Goal: Check status: Check status

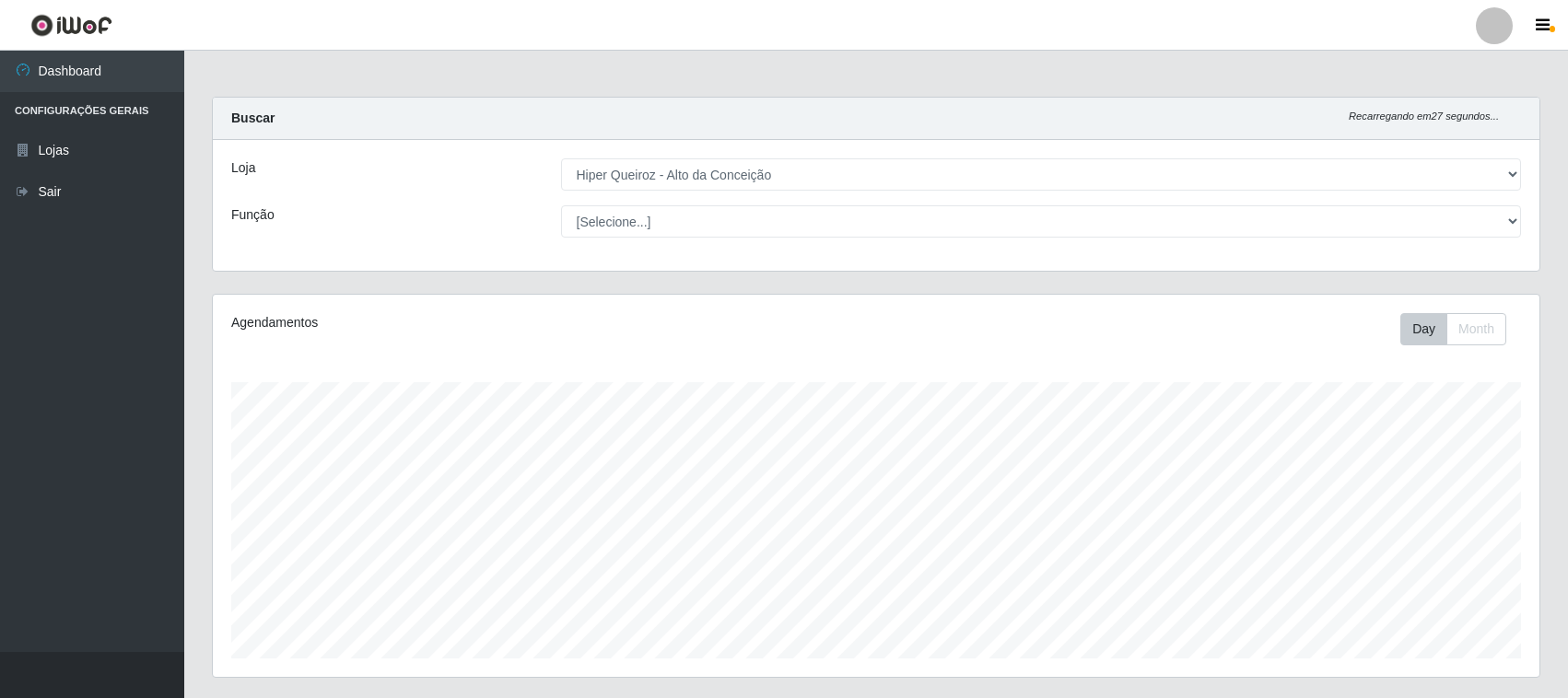
select select "515"
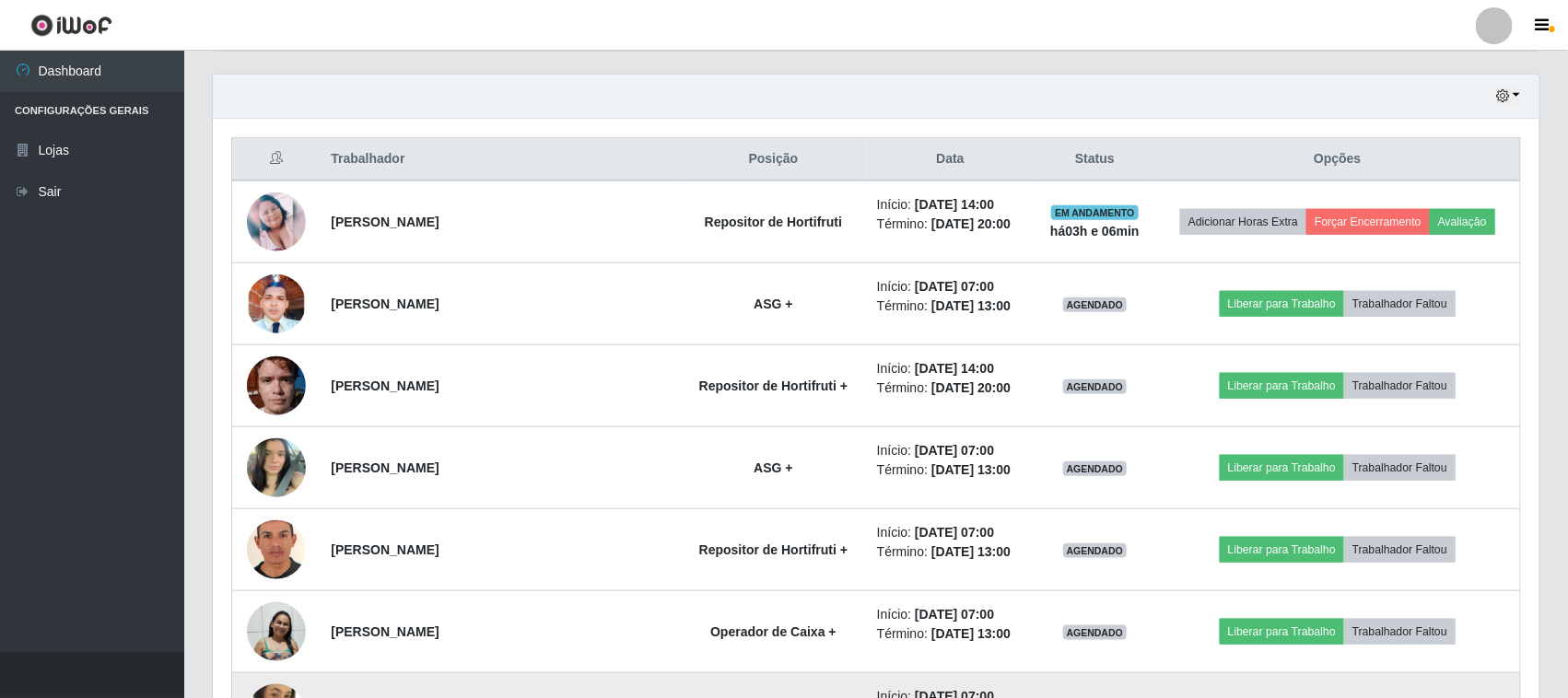
scroll to position [742, 0]
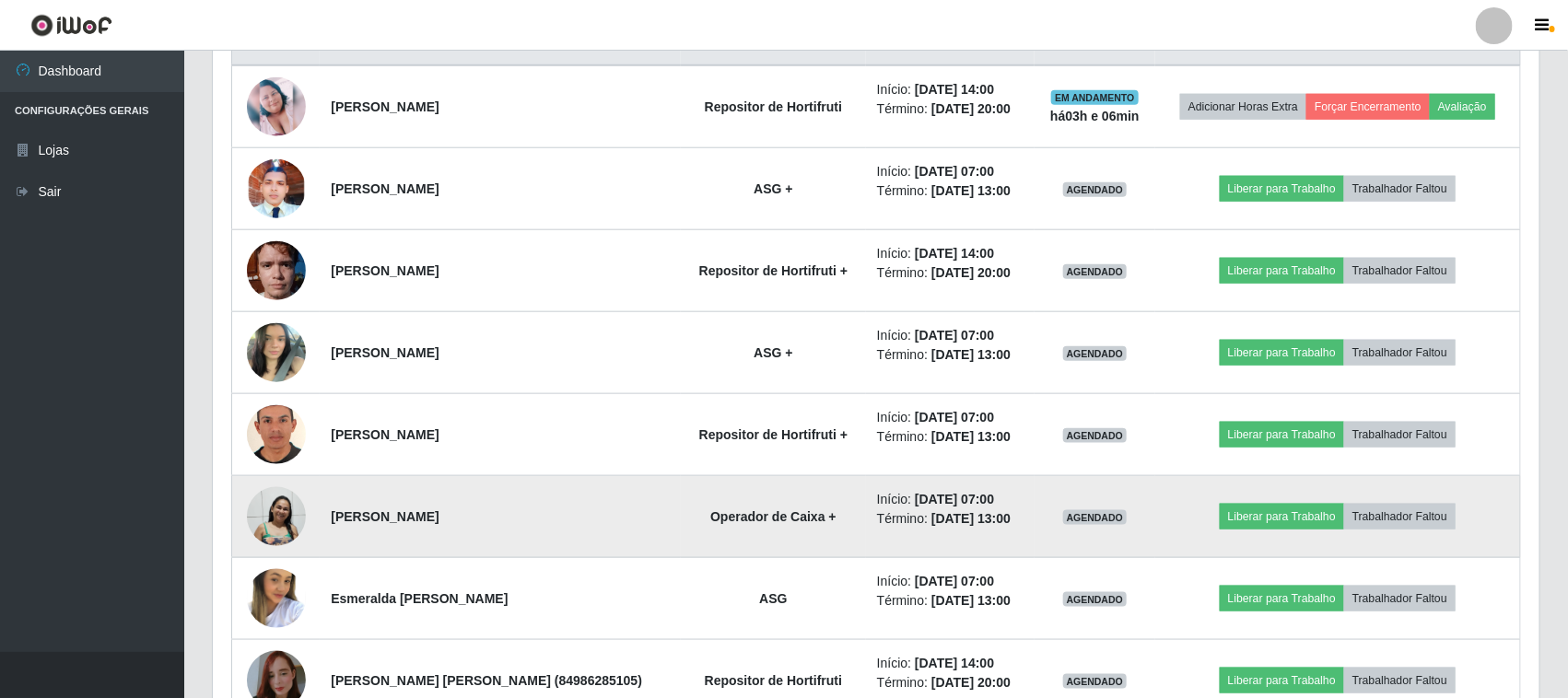
click at [280, 519] on img at bounding box center [277, 517] width 59 height 60
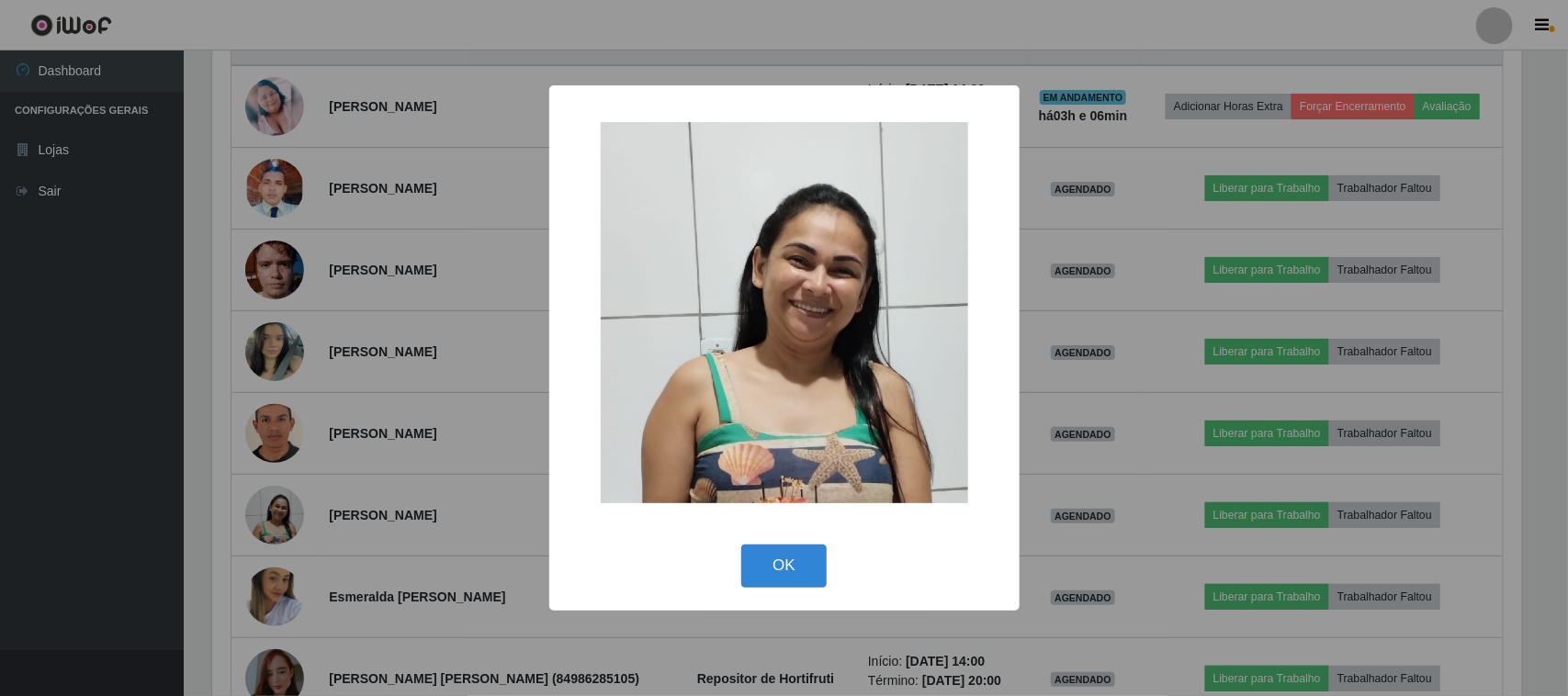
click at [511, 434] on div "× OK Cancel" at bounding box center [784, 348] width 1568 height 696
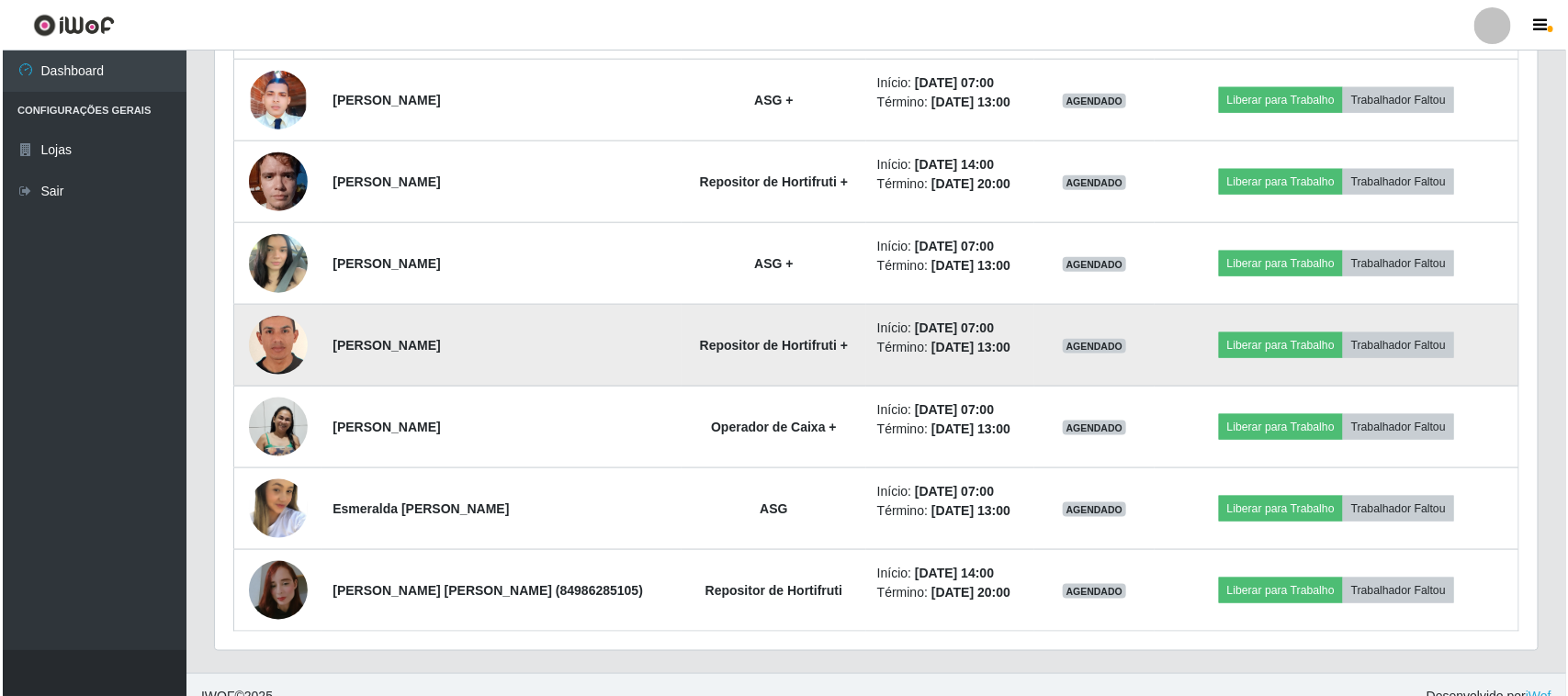
scroll to position [854, 0]
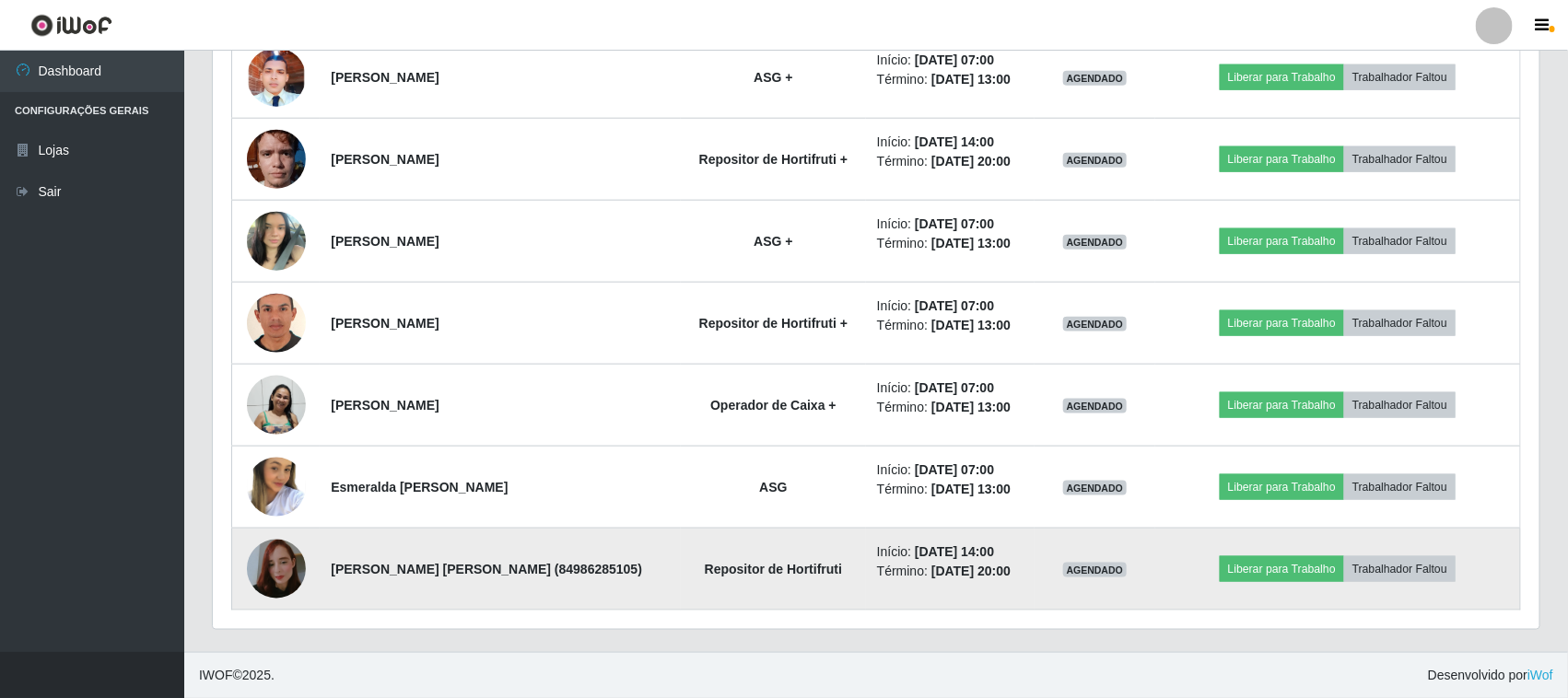
click at [274, 565] on img at bounding box center [277, 569] width 59 height 105
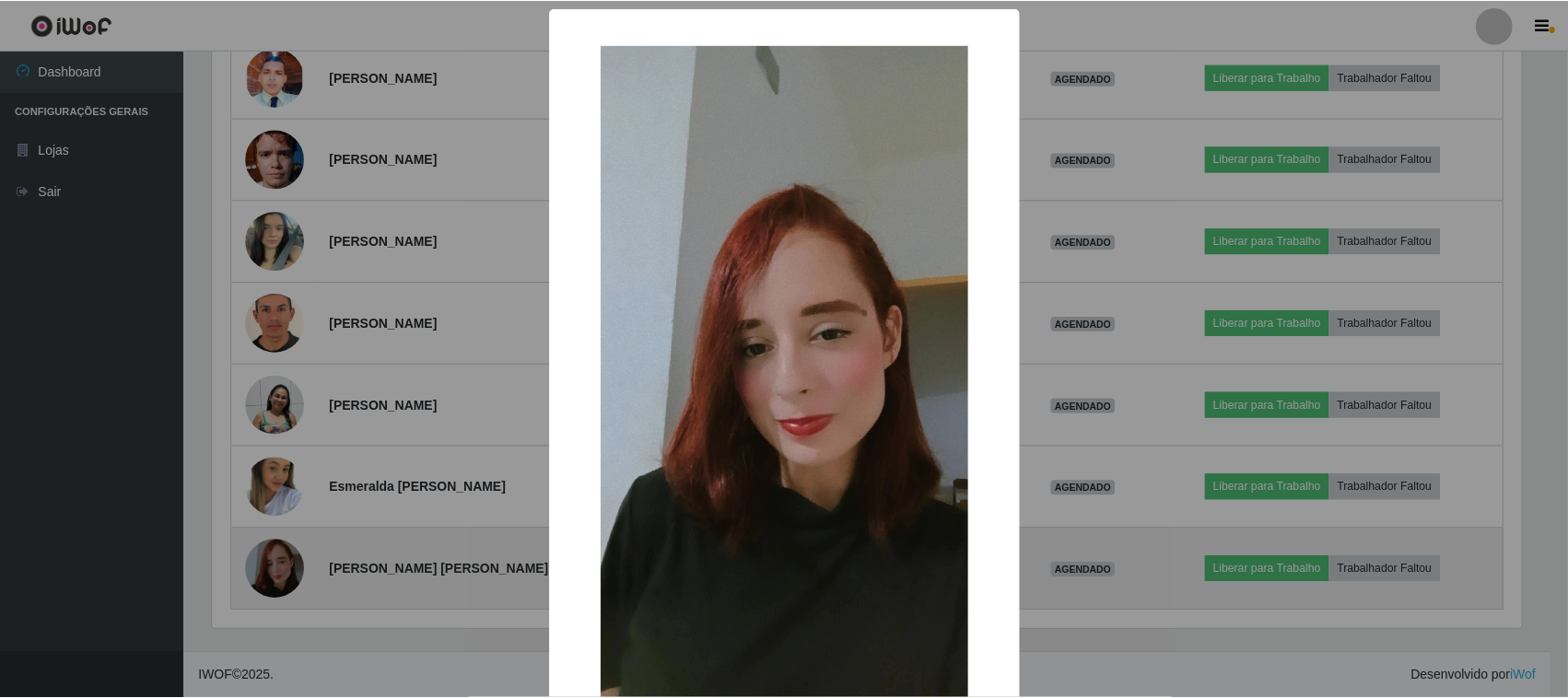
scroll to position [384, 1314]
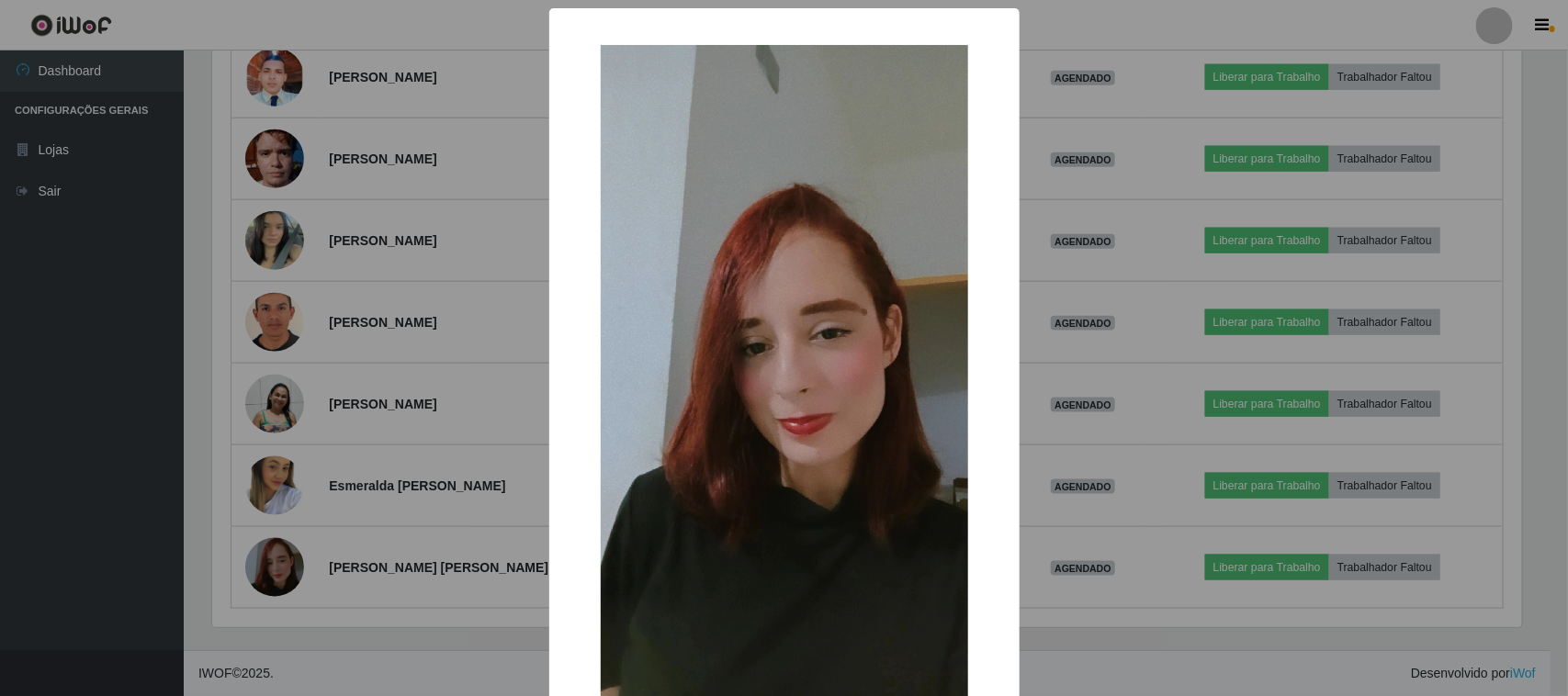
click at [364, 498] on div "× OK Cancel" at bounding box center [784, 348] width 1568 height 696
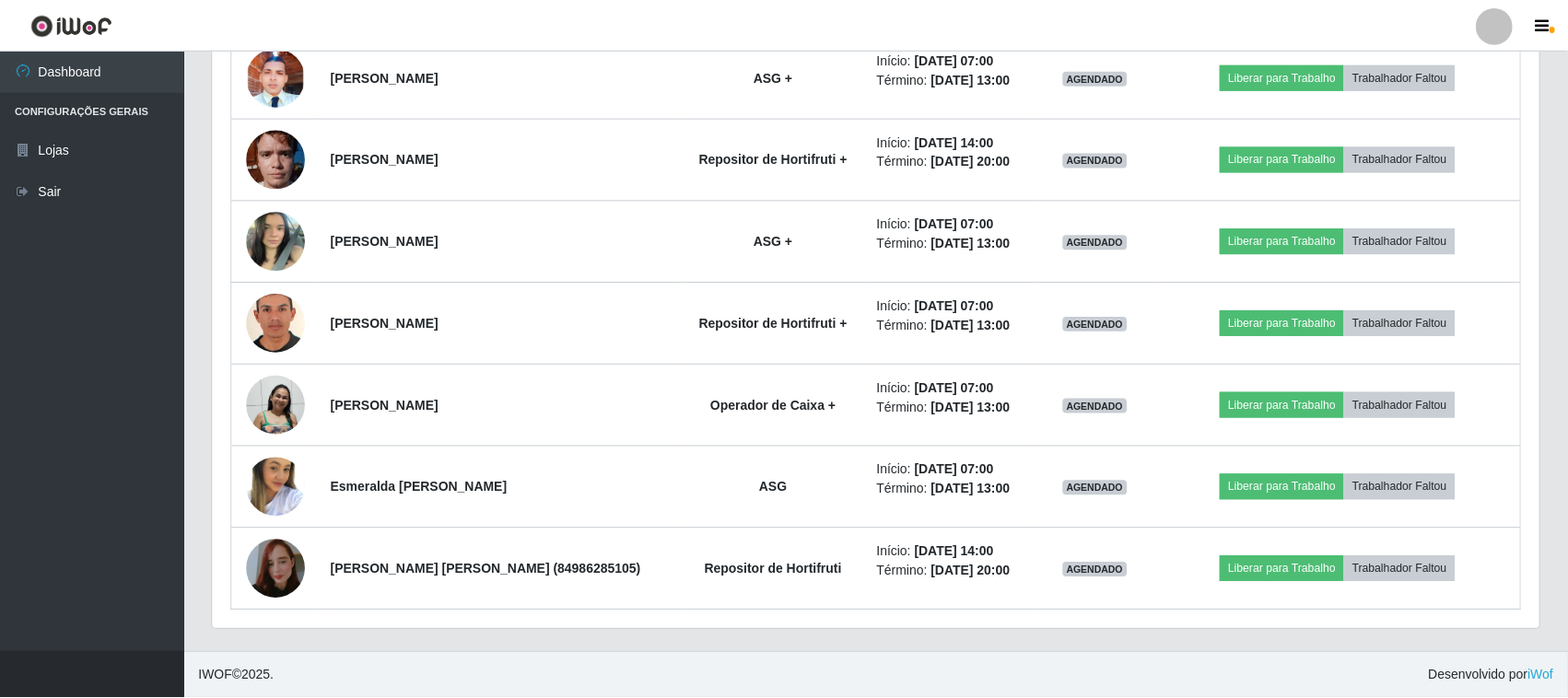
scroll to position [384, 1326]
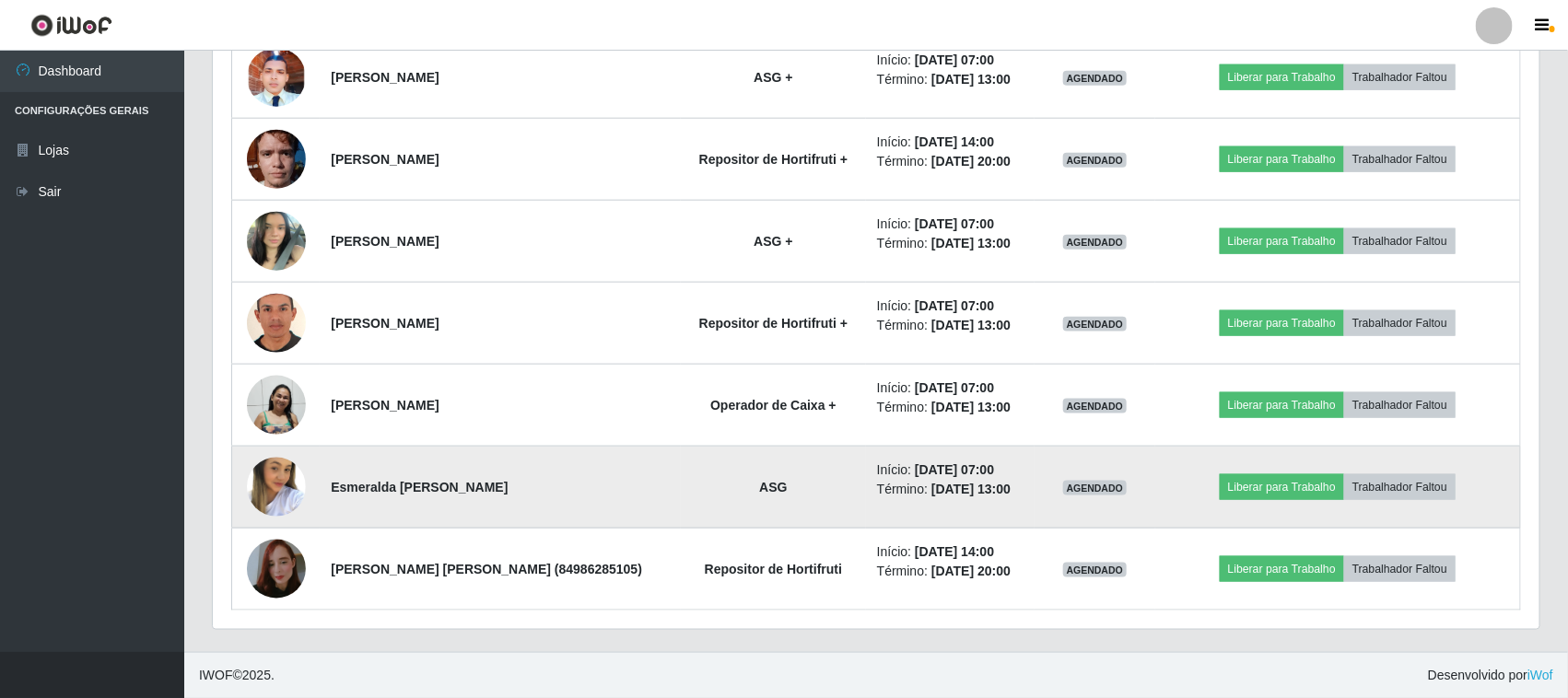
click at [272, 480] on img at bounding box center [277, 488] width 59 height 92
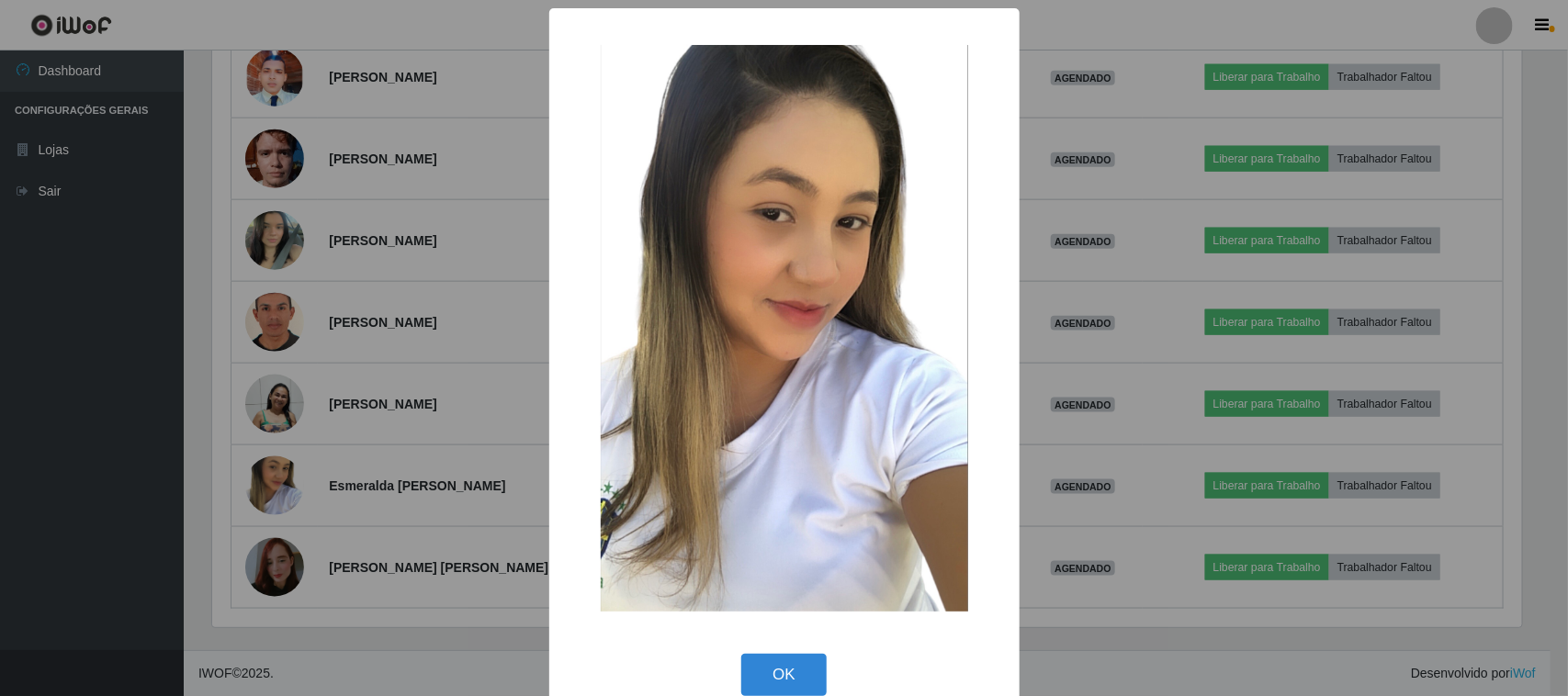
click at [380, 451] on div "× OK Cancel" at bounding box center [784, 348] width 1568 height 696
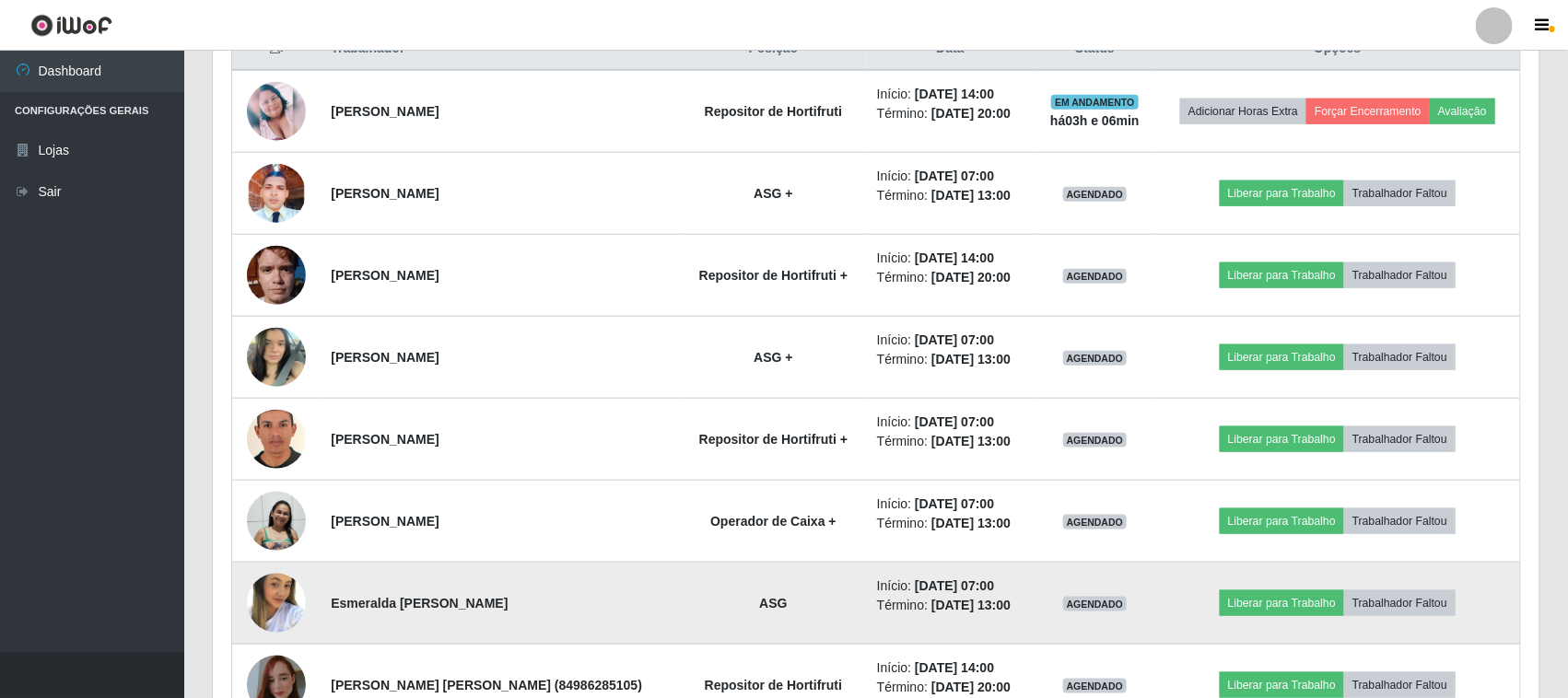
scroll to position [626, 0]
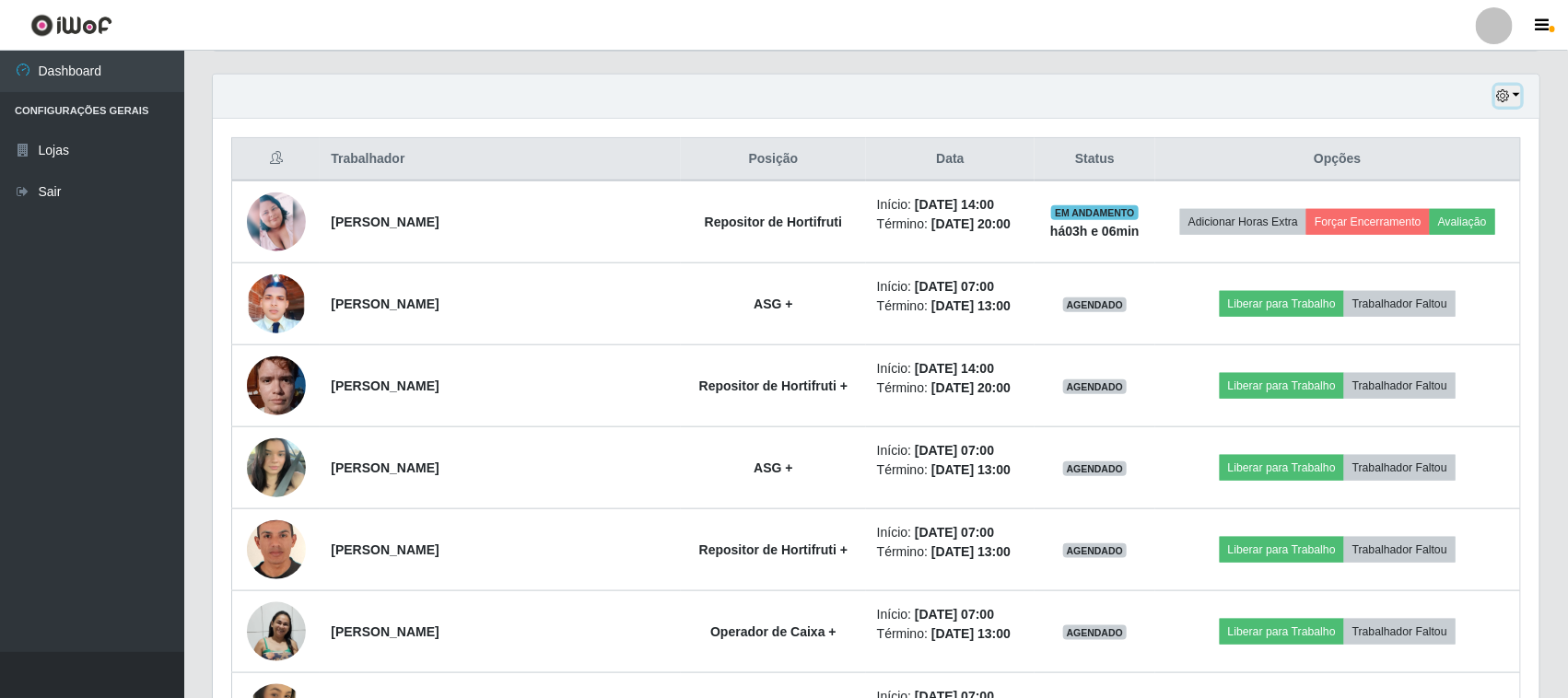
click at [1507, 99] on icon "button" at bounding box center [1502, 95] width 13 height 13
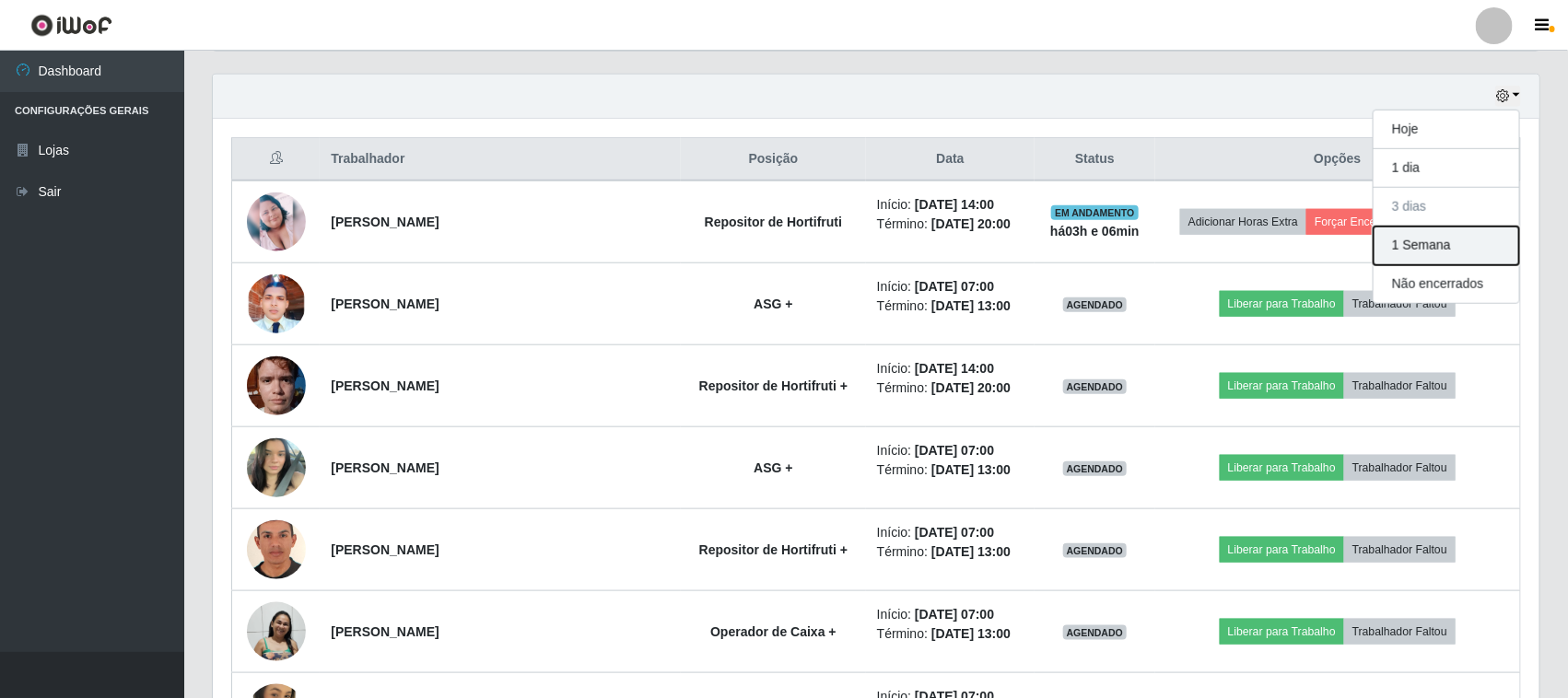
click at [1415, 253] on button "1 Semana" at bounding box center [1446, 246] width 145 height 39
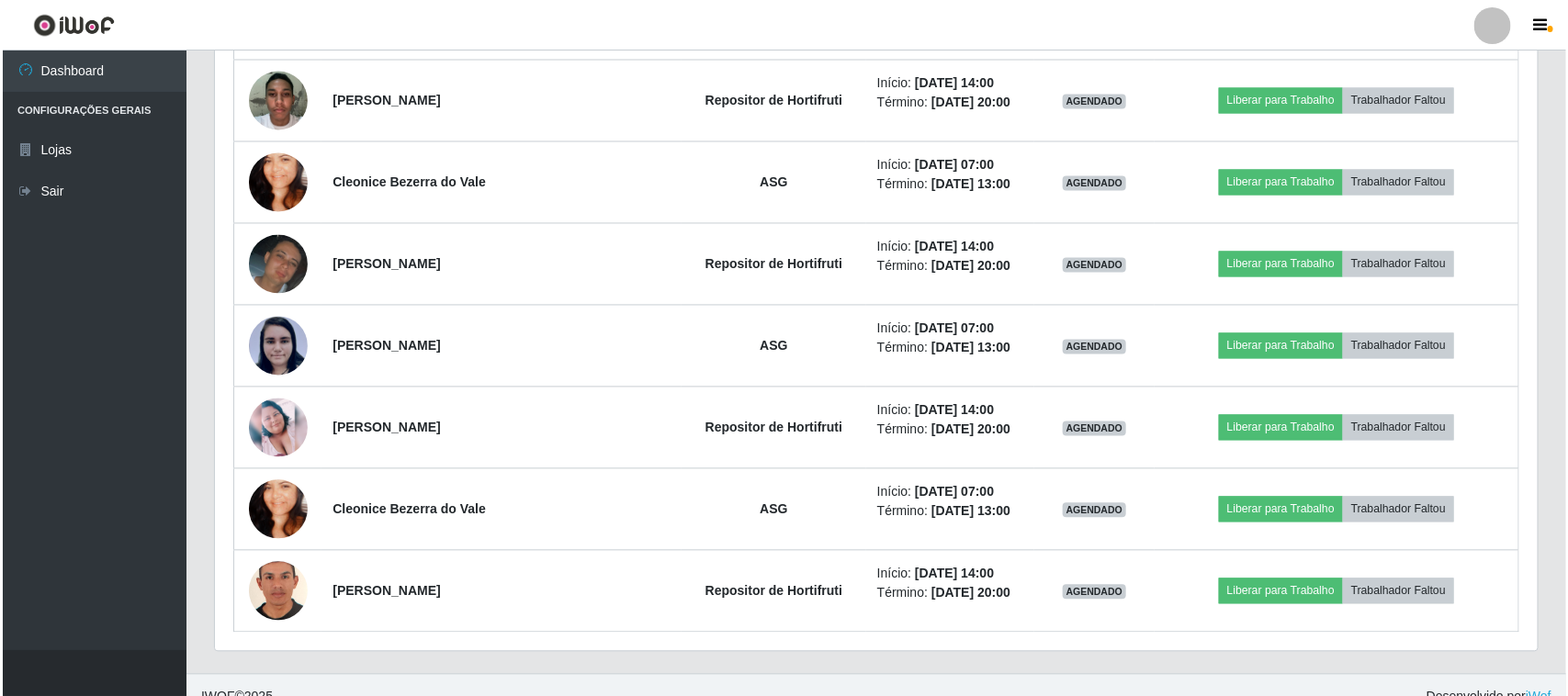
scroll to position [1508, 0]
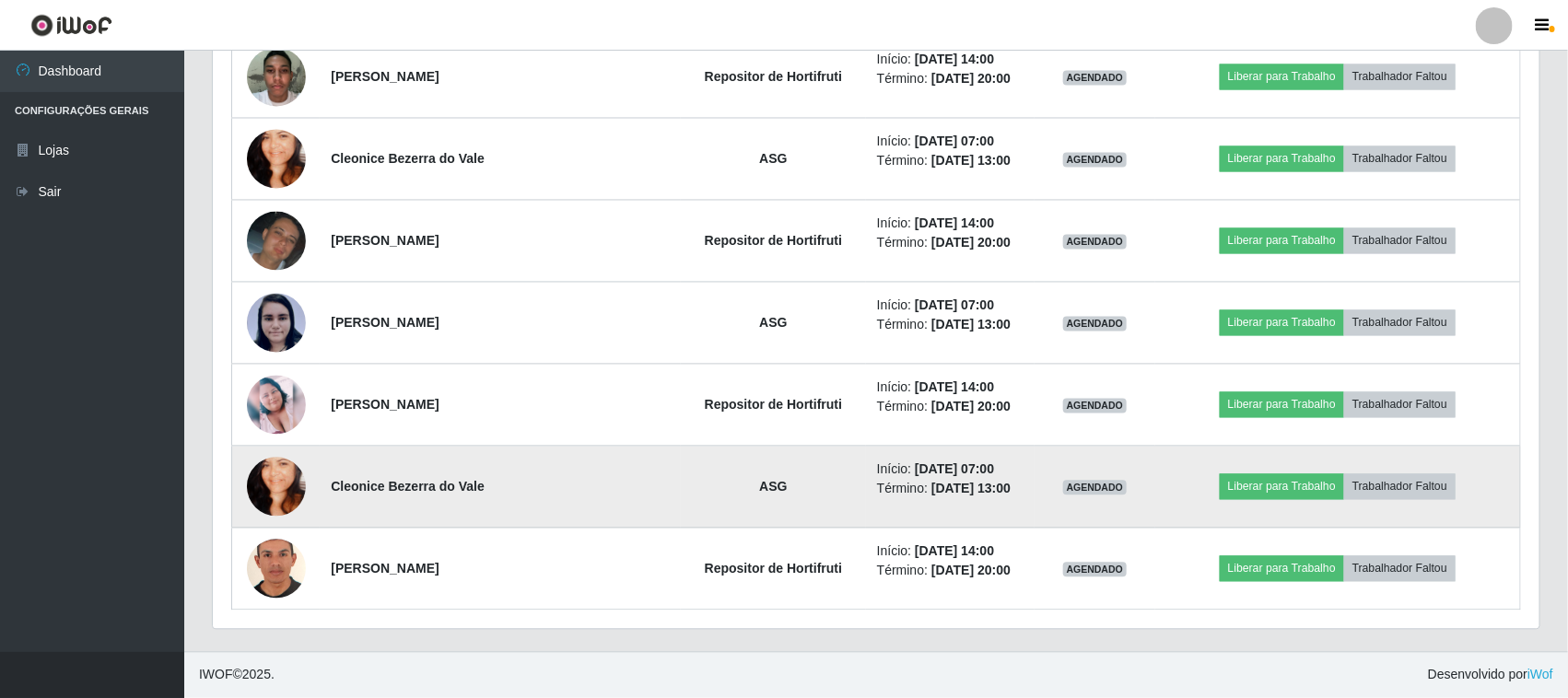
click at [278, 490] on img at bounding box center [277, 488] width 59 height 105
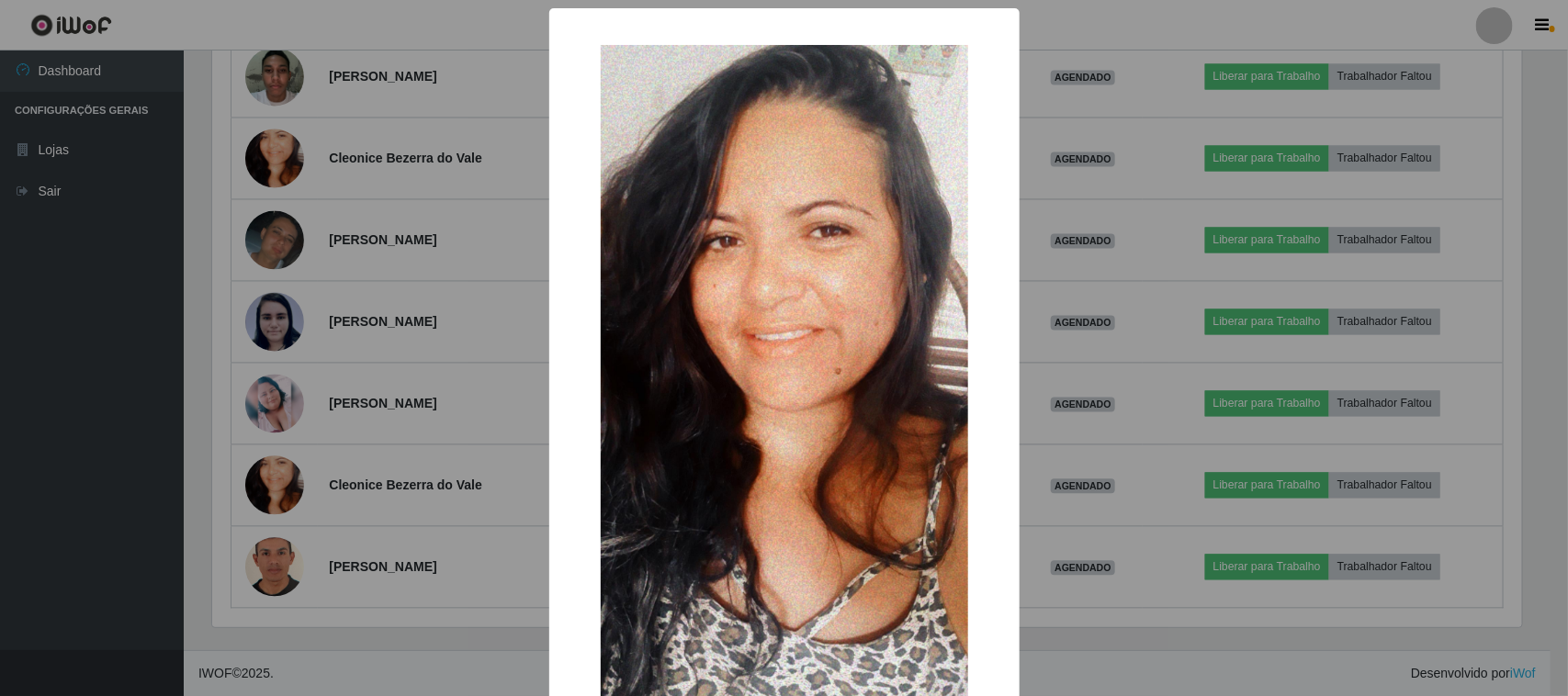
click at [425, 428] on div "× OK Cancel" at bounding box center [784, 348] width 1568 height 696
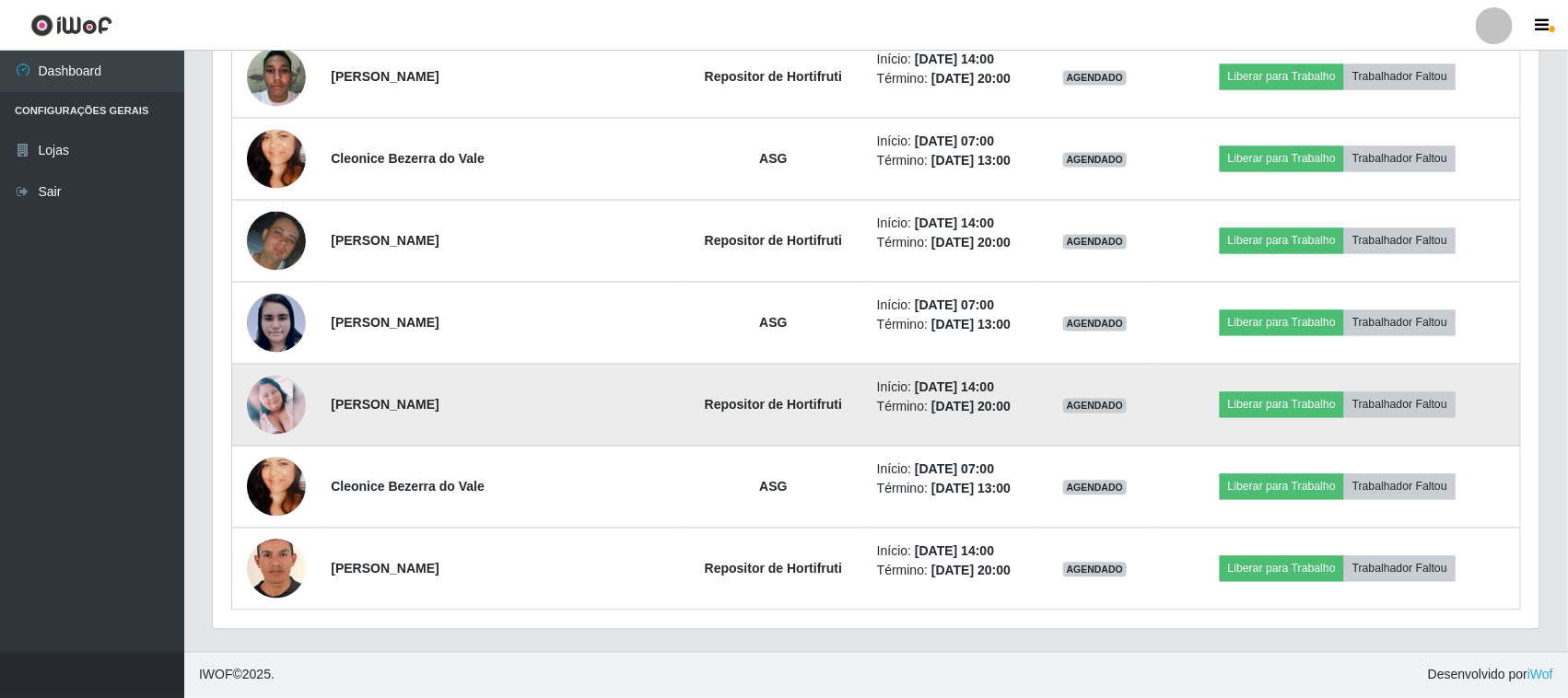
scroll to position [1398, 0]
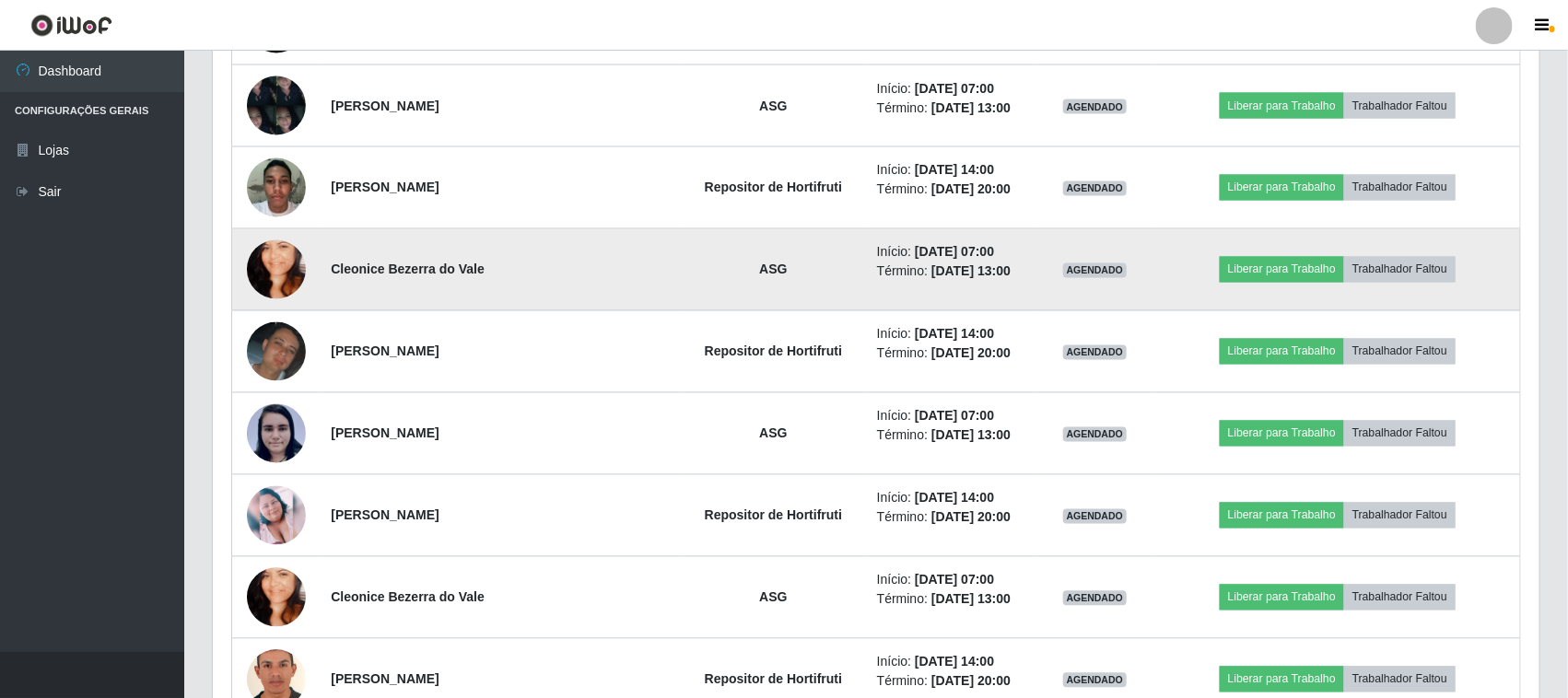
click at [273, 281] on img at bounding box center [277, 270] width 59 height 105
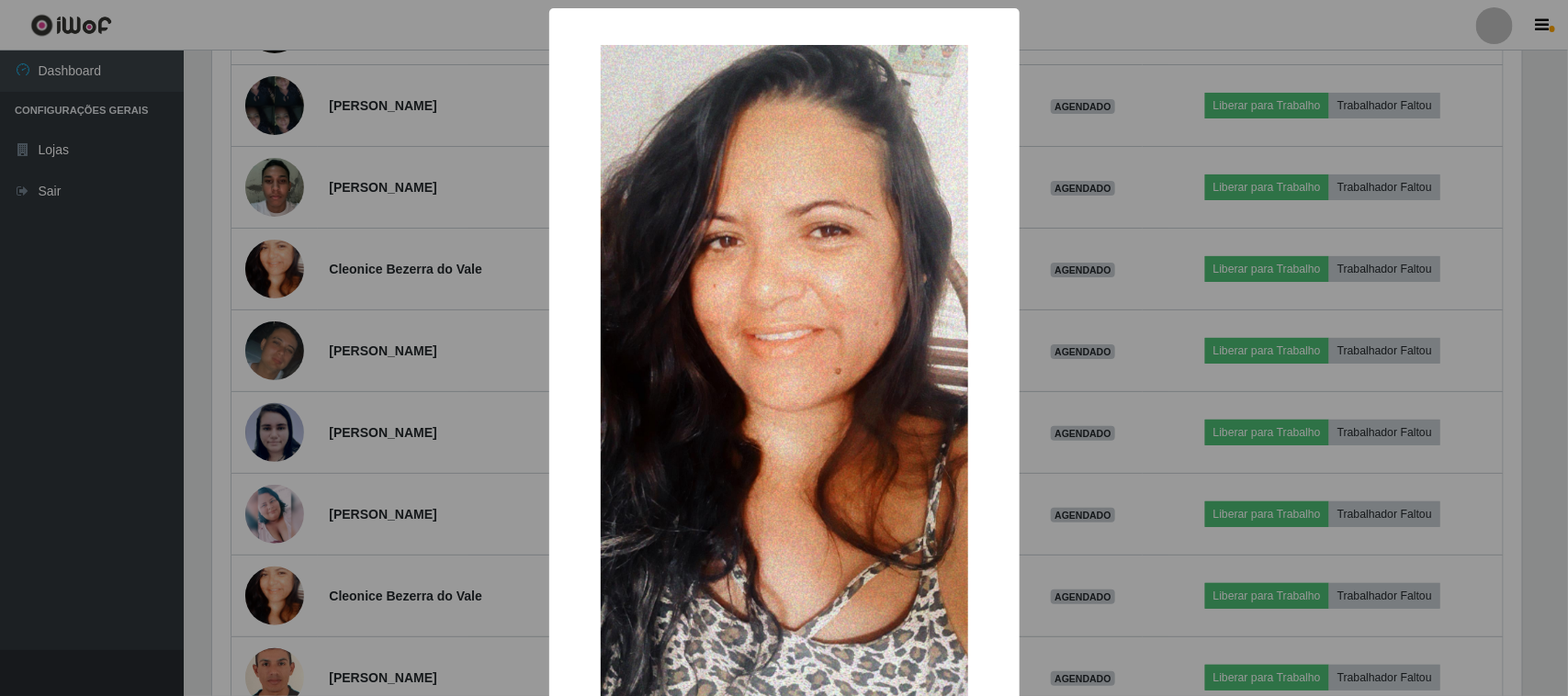
click at [478, 315] on div "× OK Cancel" at bounding box center [784, 348] width 1568 height 696
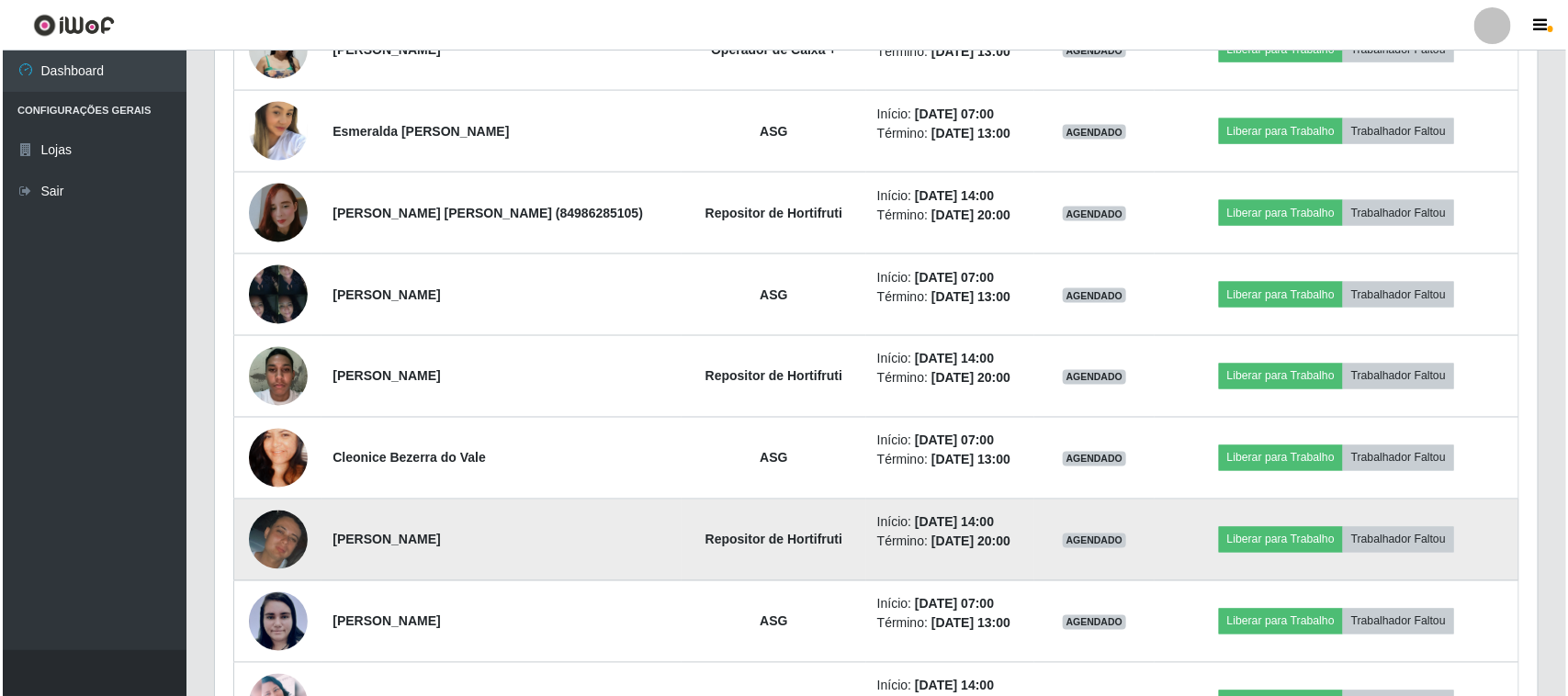
scroll to position [1165, 0]
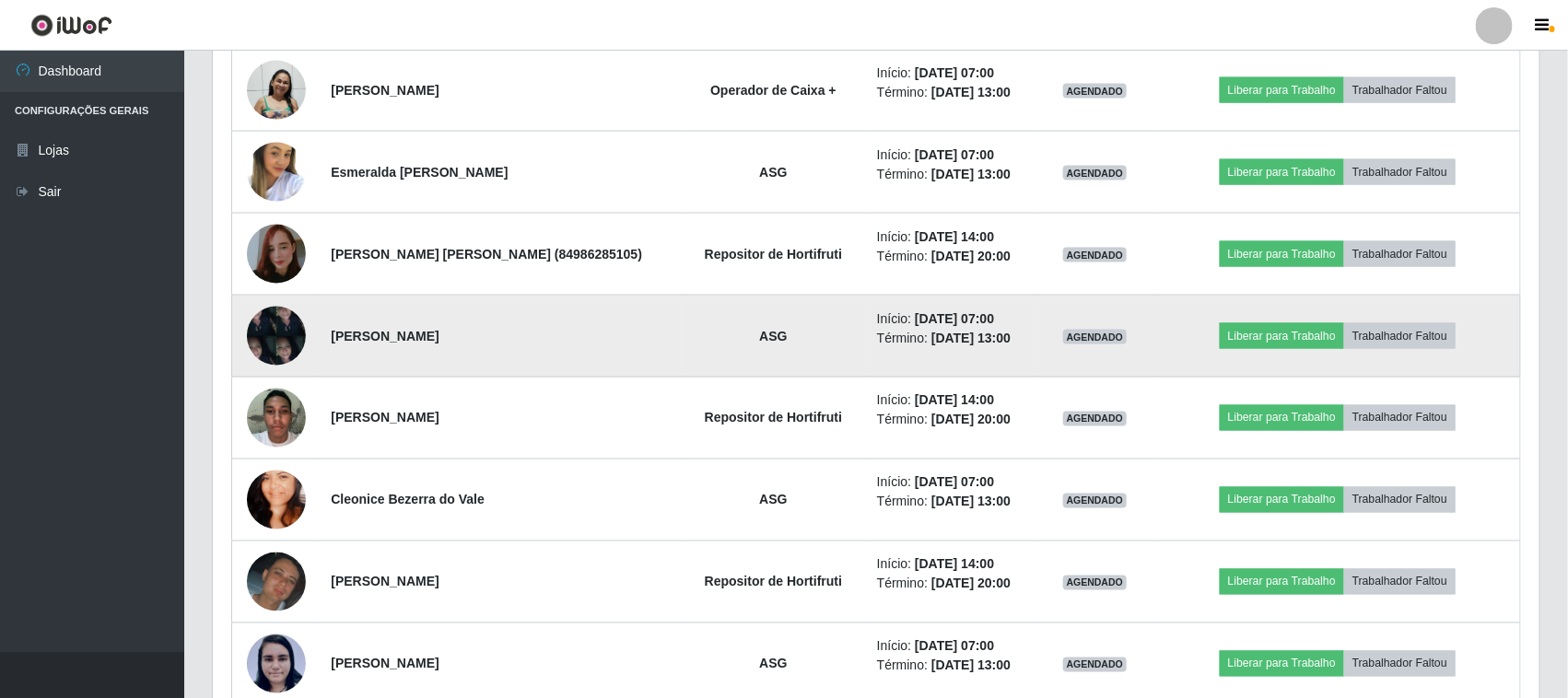
click at [273, 349] on img at bounding box center [277, 336] width 59 height 78
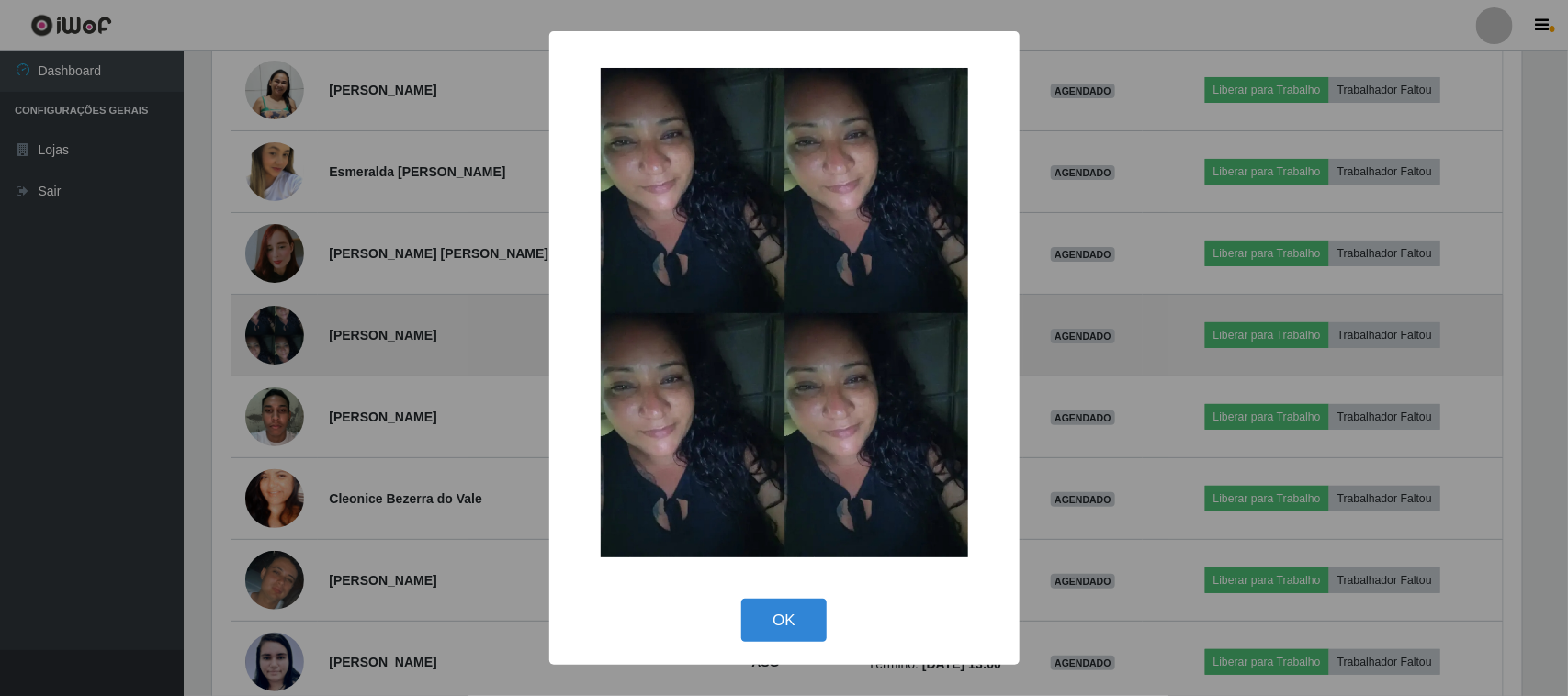
scroll to position [0, 0]
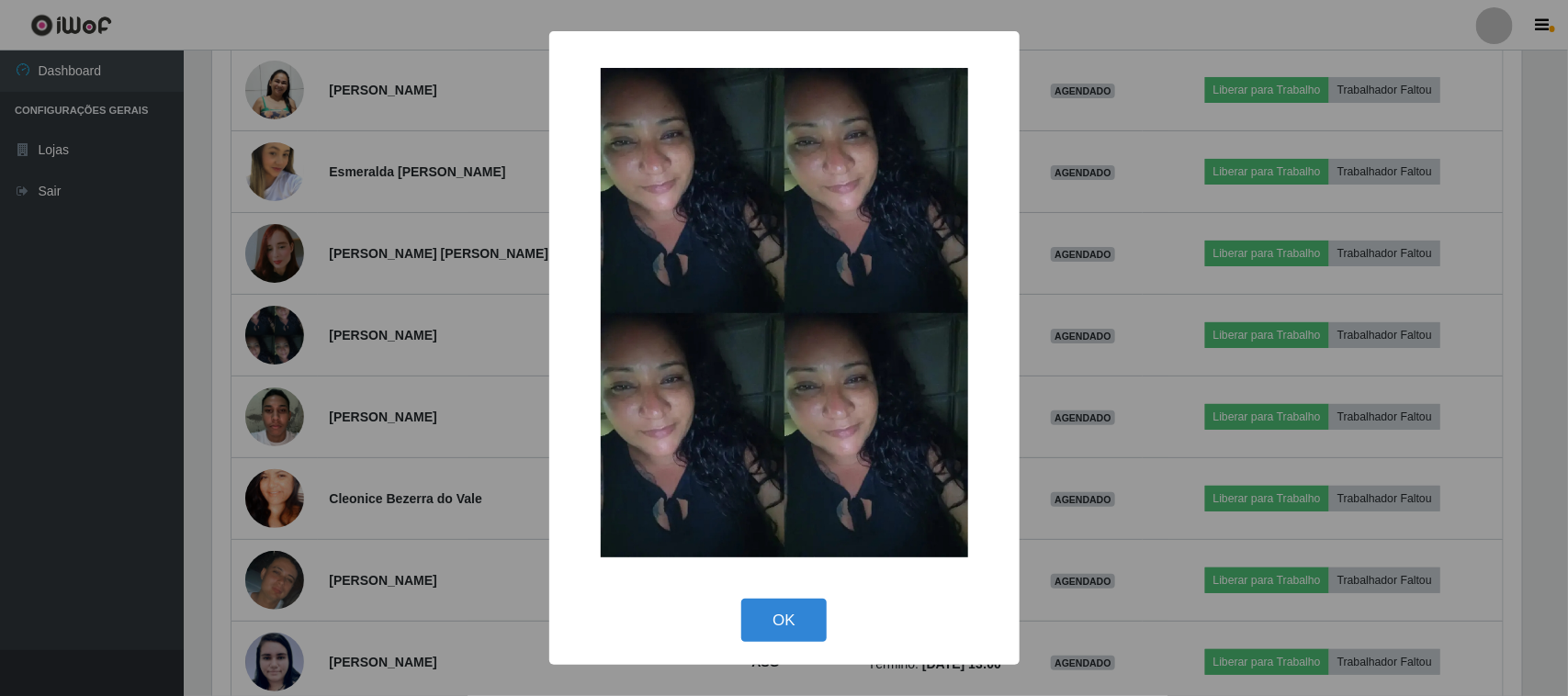
click at [427, 319] on div "× OK Cancel" at bounding box center [784, 348] width 1568 height 696
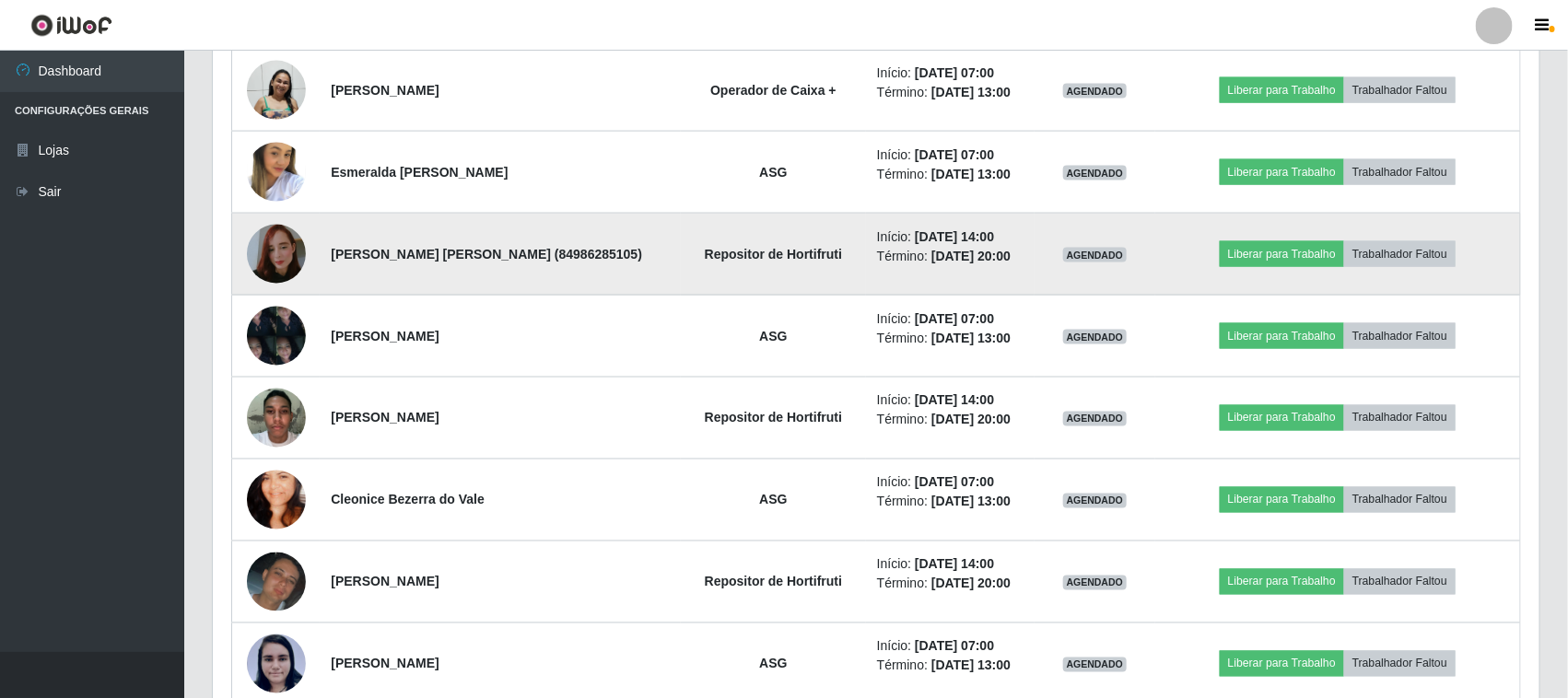
click at [260, 244] on img at bounding box center [277, 254] width 59 height 105
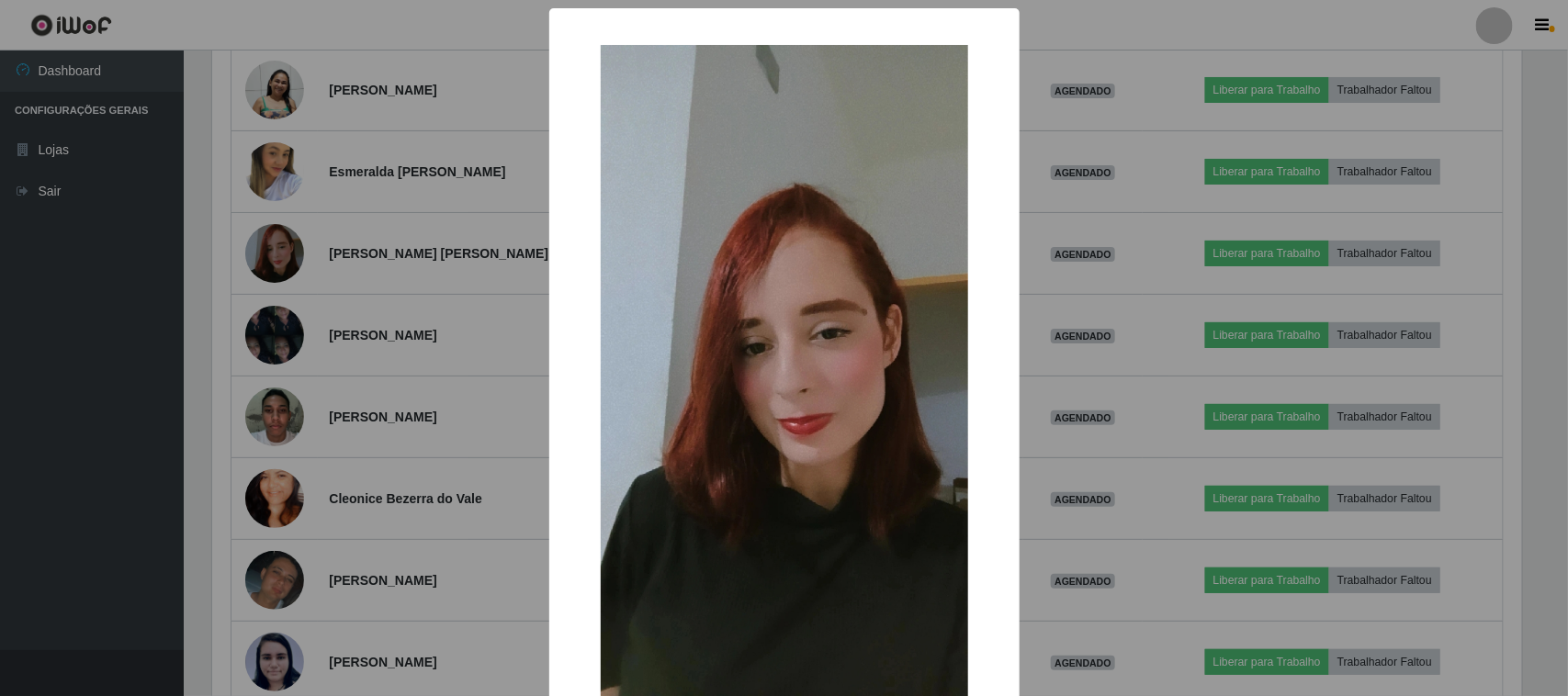
click at [383, 244] on div "× OK Cancel" at bounding box center [784, 348] width 1568 height 696
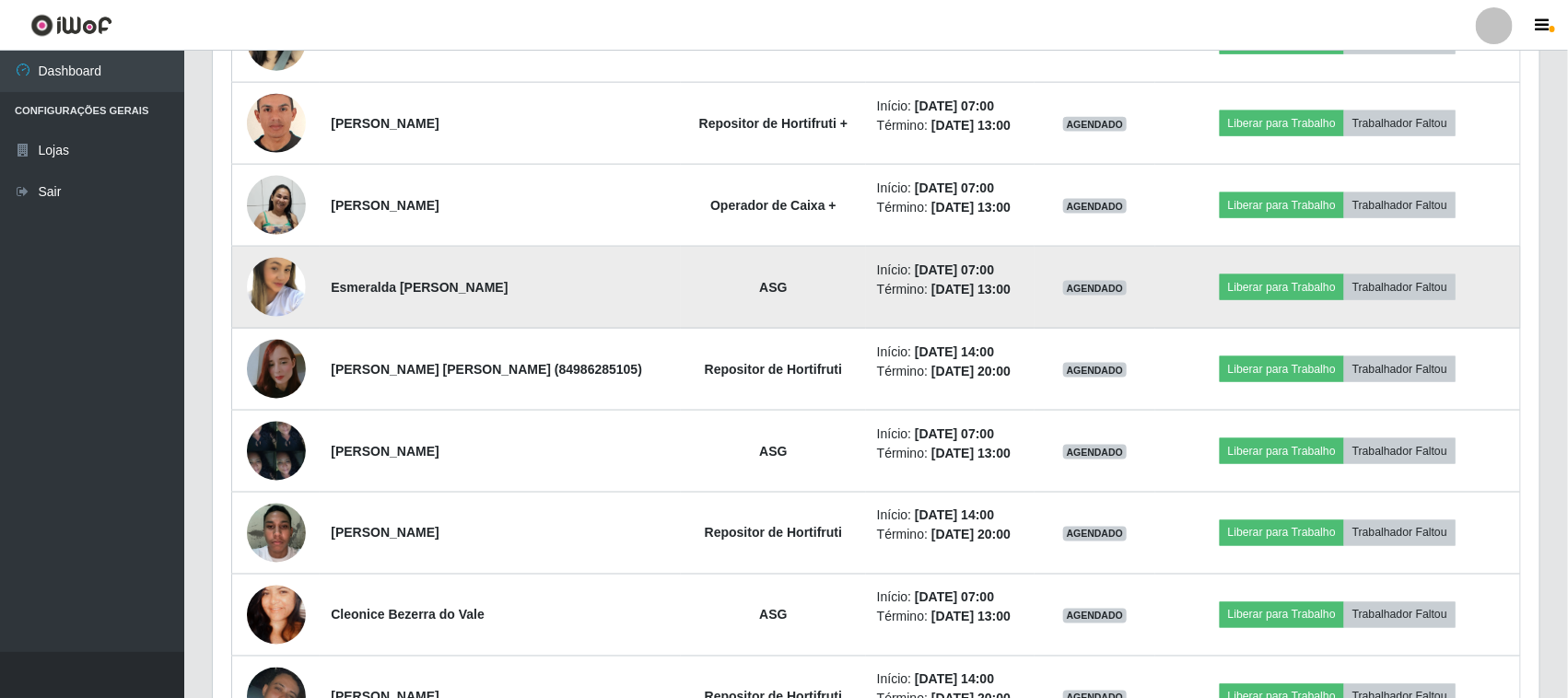
click at [273, 287] on img at bounding box center [277, 288] width 59 height 92
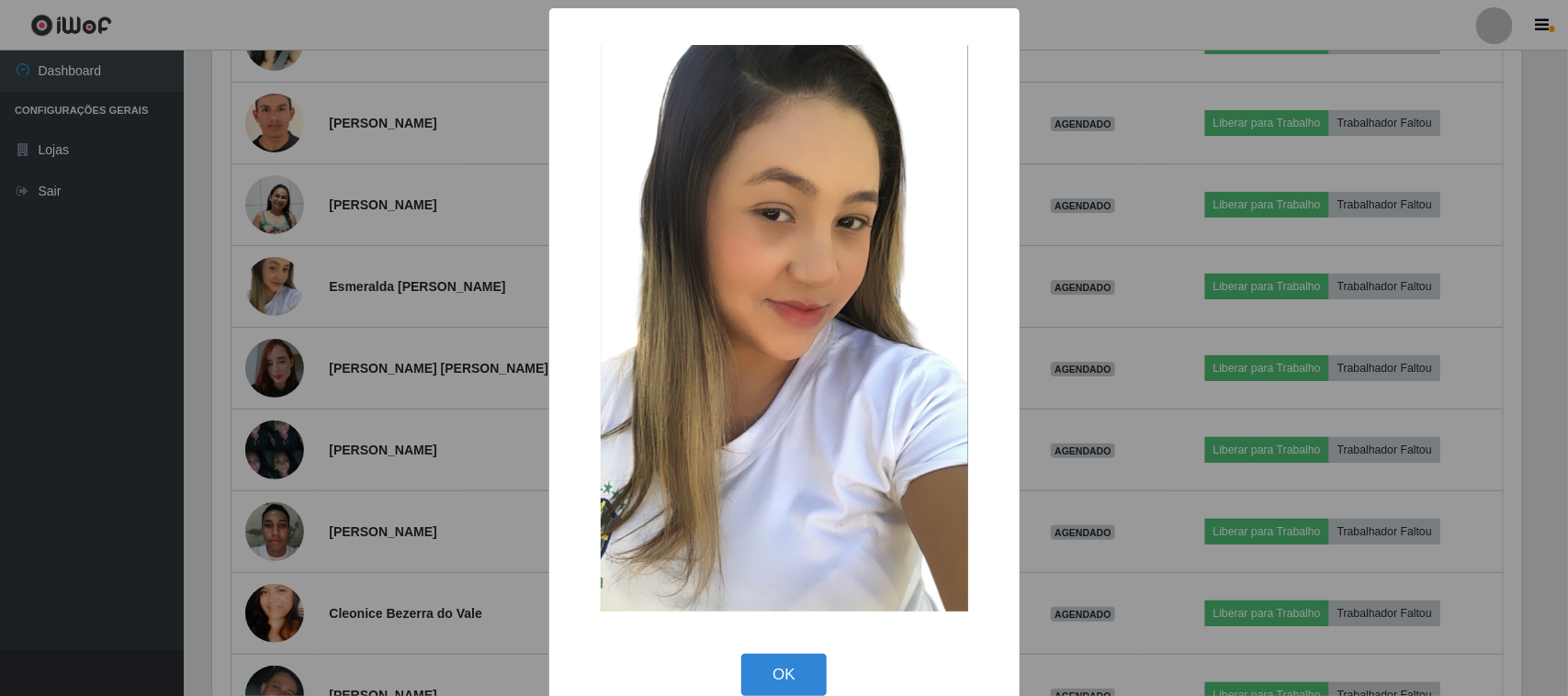
click at [418, 260] on div "× OK Cancel" at bounding box center [784, 348] width 1568 height 696
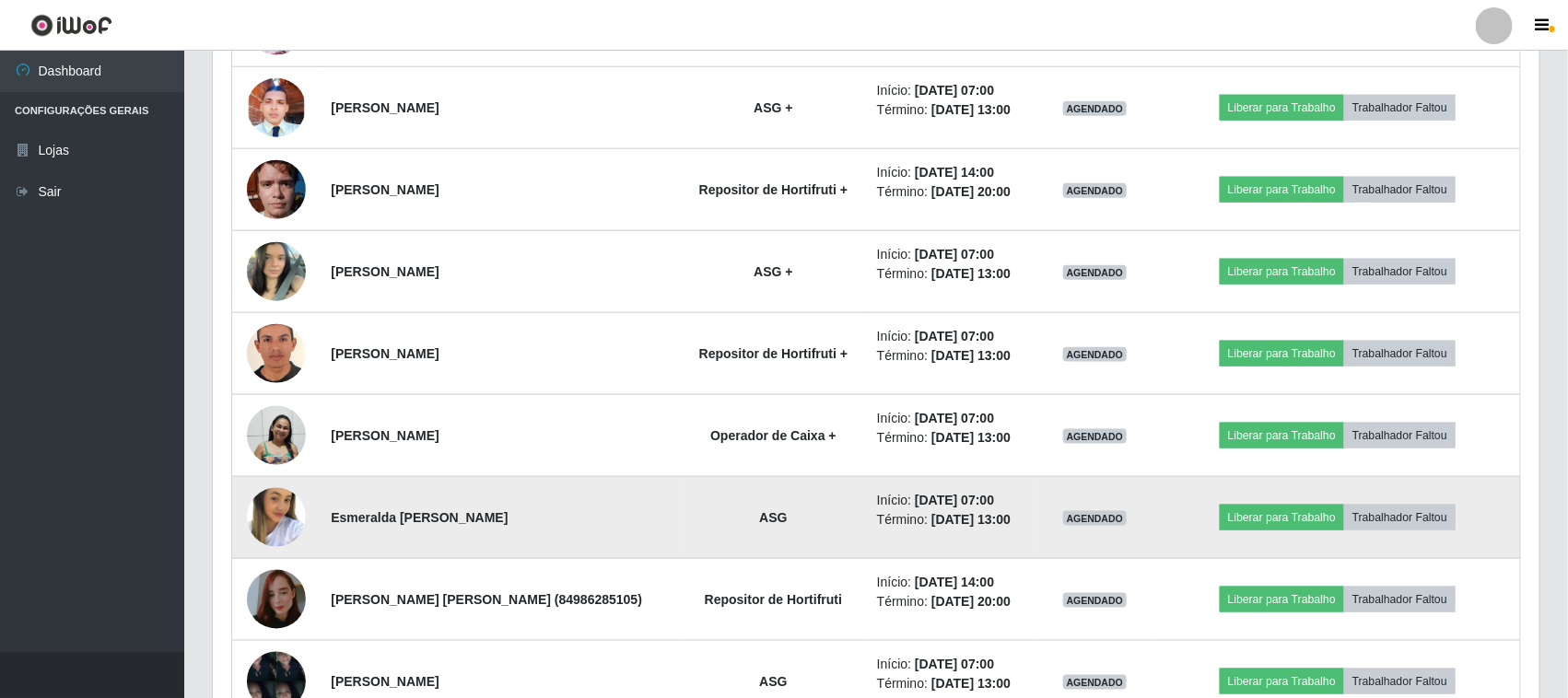
click at [273, 518] on img at bounding box center [277, 518] width 59 height 92
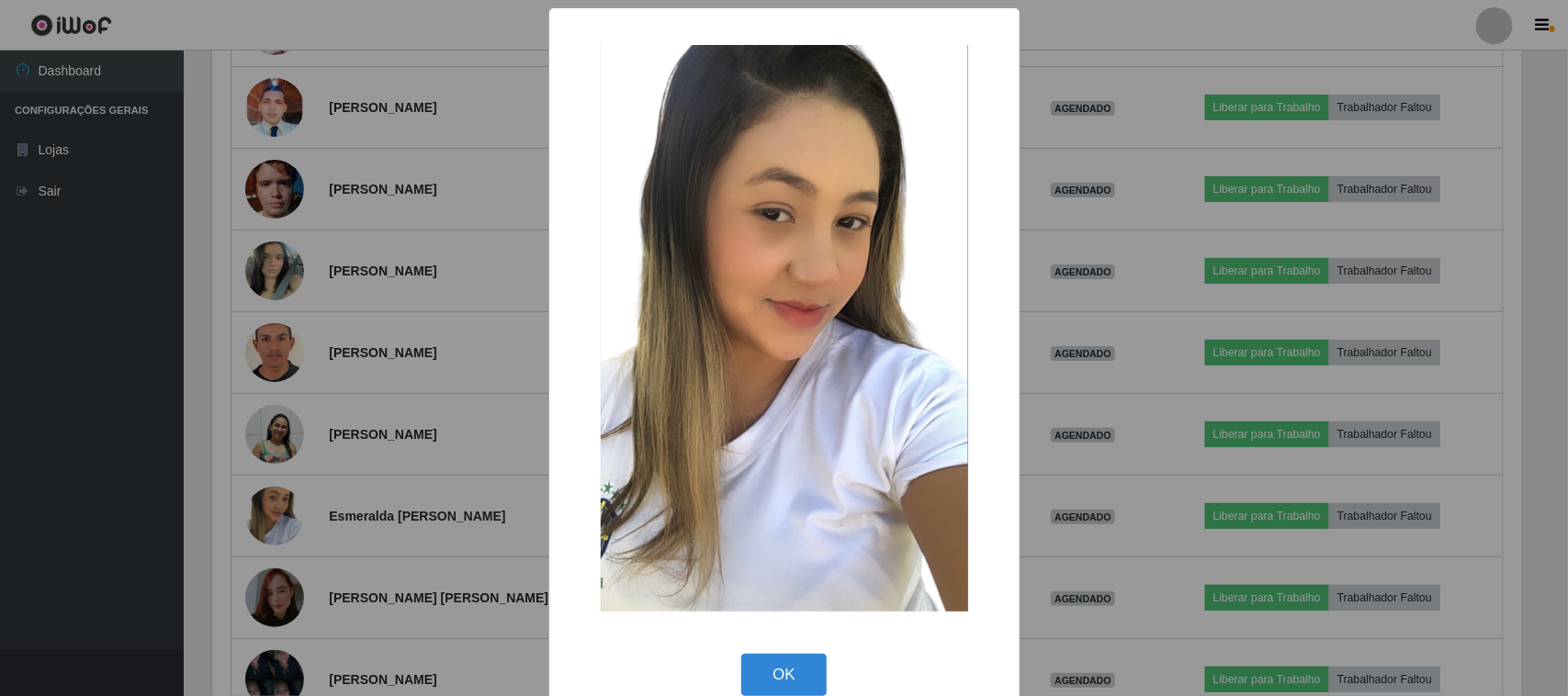
click at [358, 349] on div "× OK Cancel" at bounding box center [784, 348] width 1568 height 696
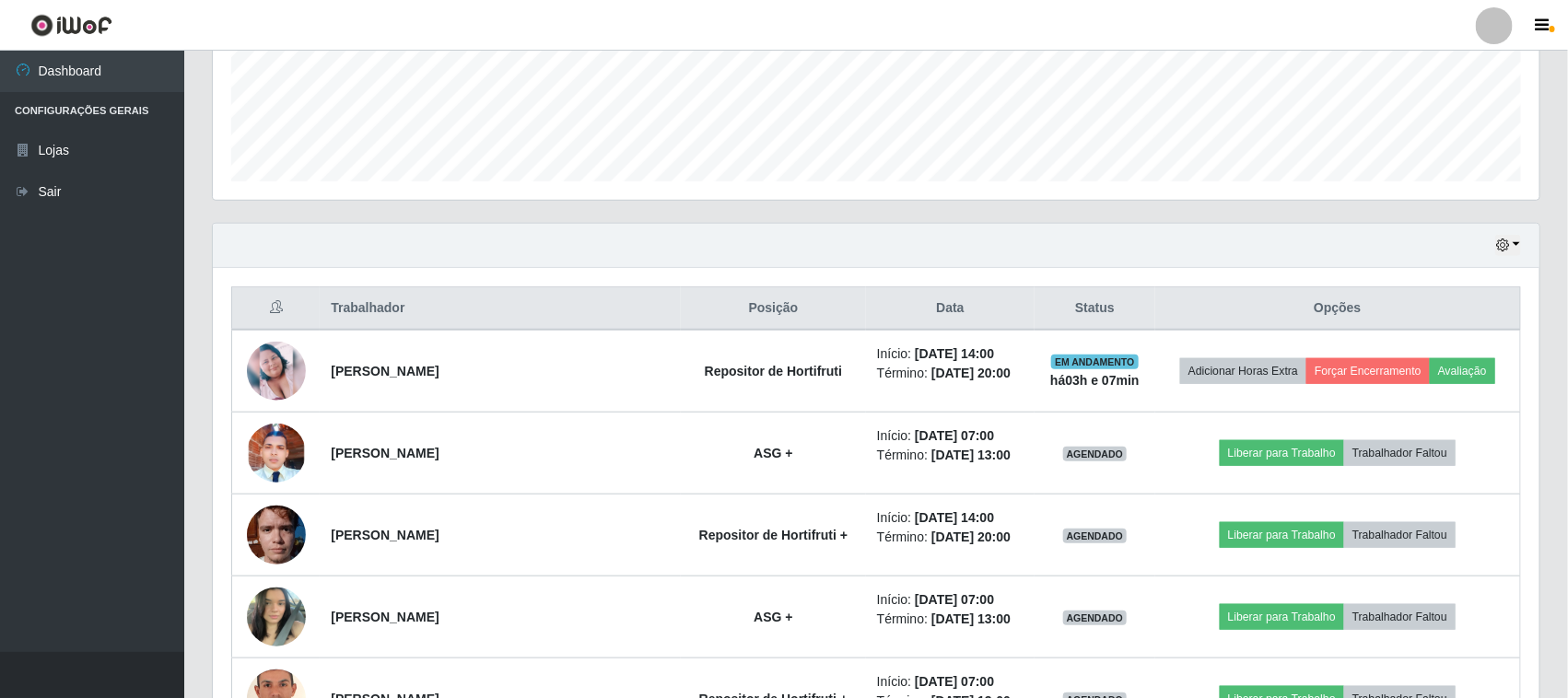
drag, startPoint x: 1483, startPoint y: 368, endPoint x: 1528, endPoint y: 350, distance: 48.5
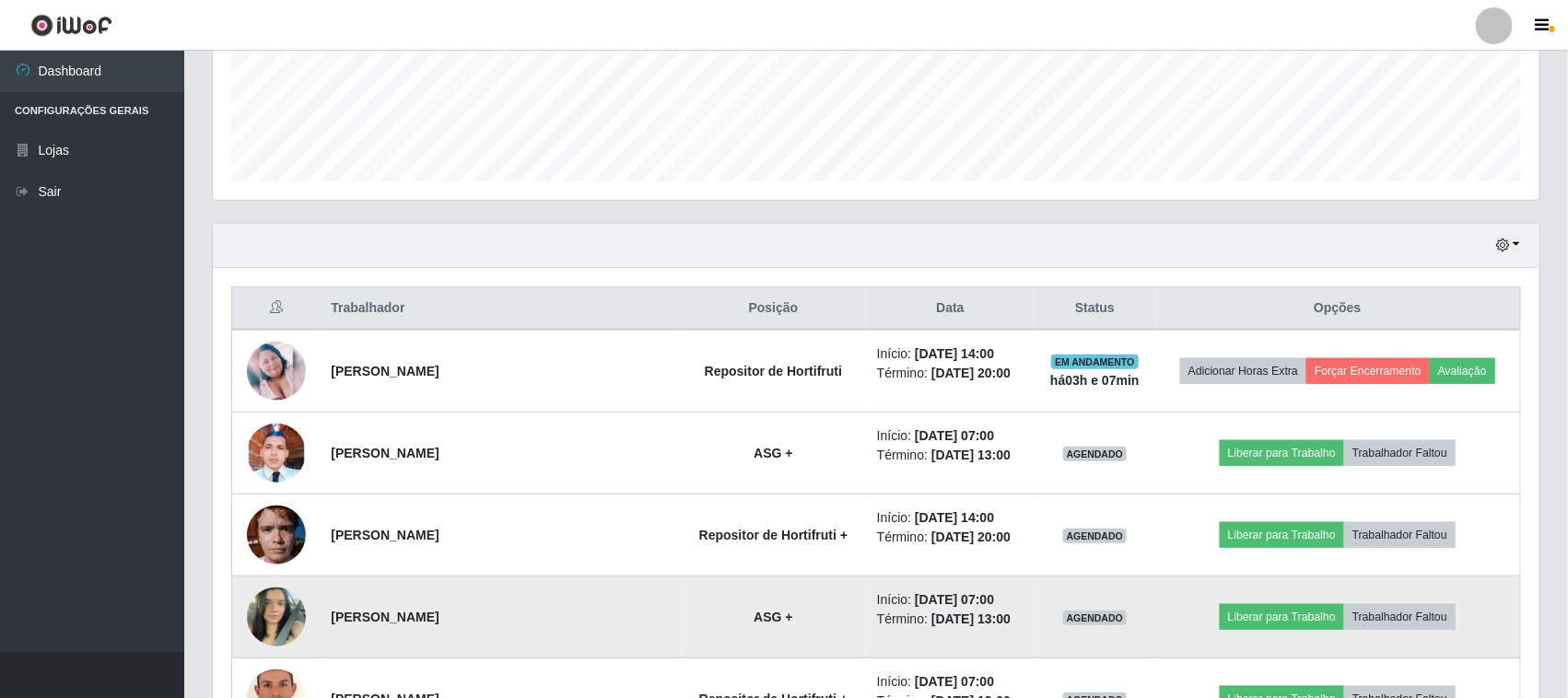
click at [267, 606] on img at bounding box center [277, 616] width 59 height 78
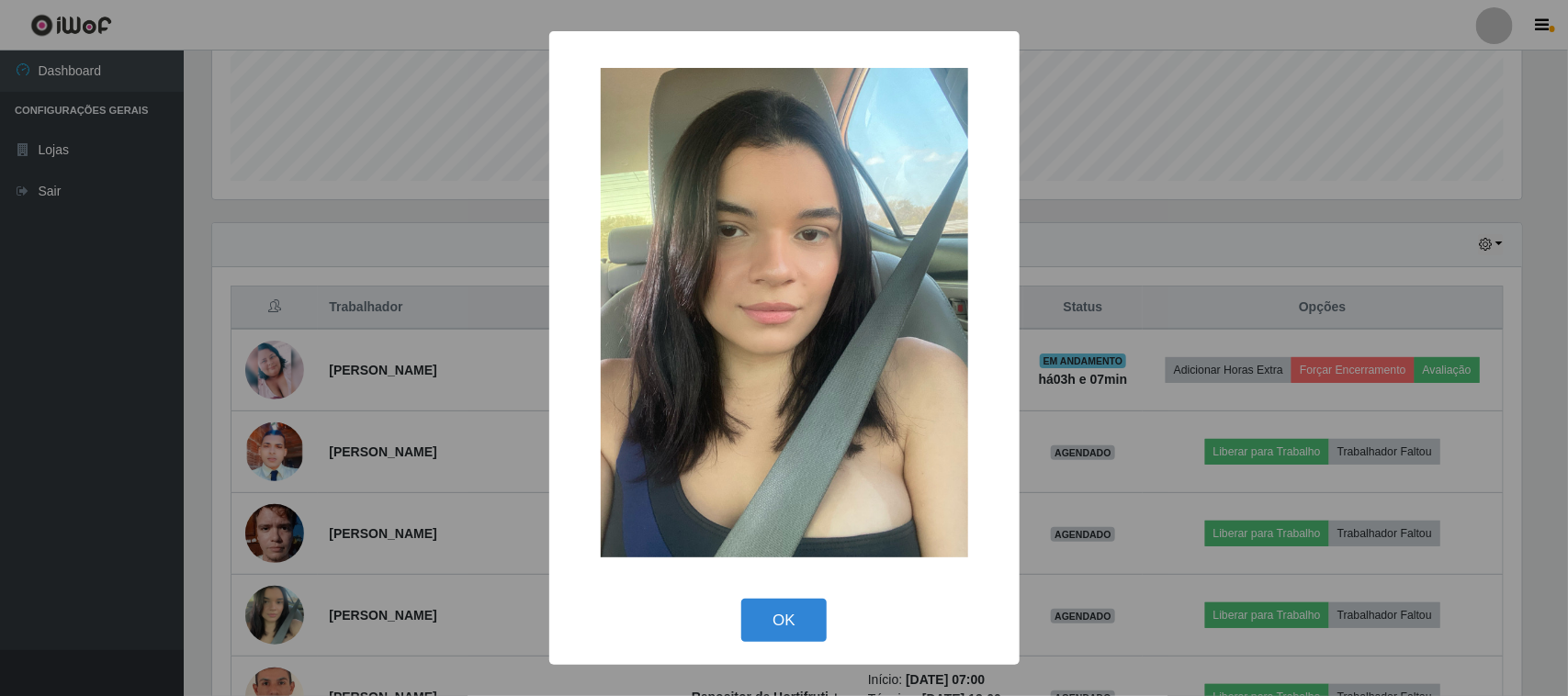
click at [488, 457] on div "× OK Cancel" at bounding box center [784, 348] width 1568 height 696
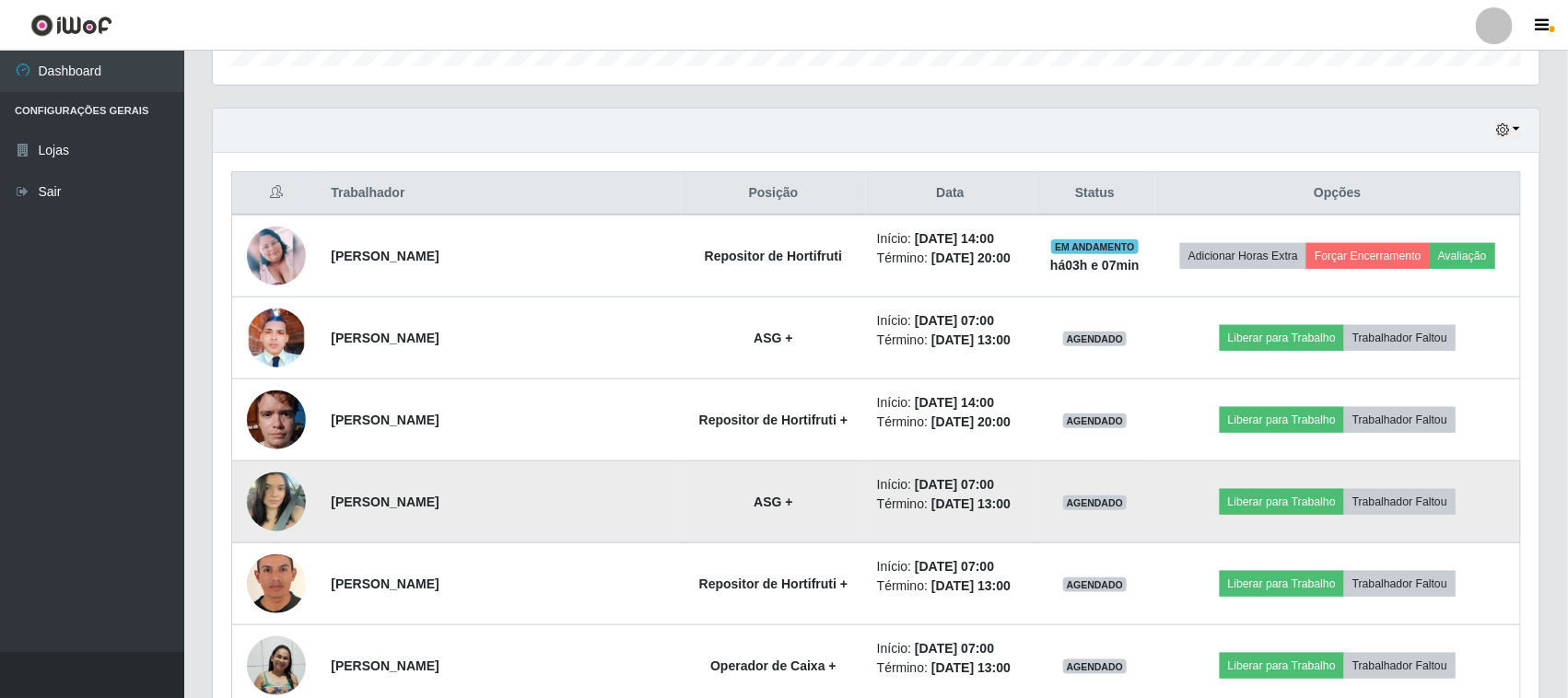
click at [259, 500] on img at bounding box center [277, 501] width 59 height 78
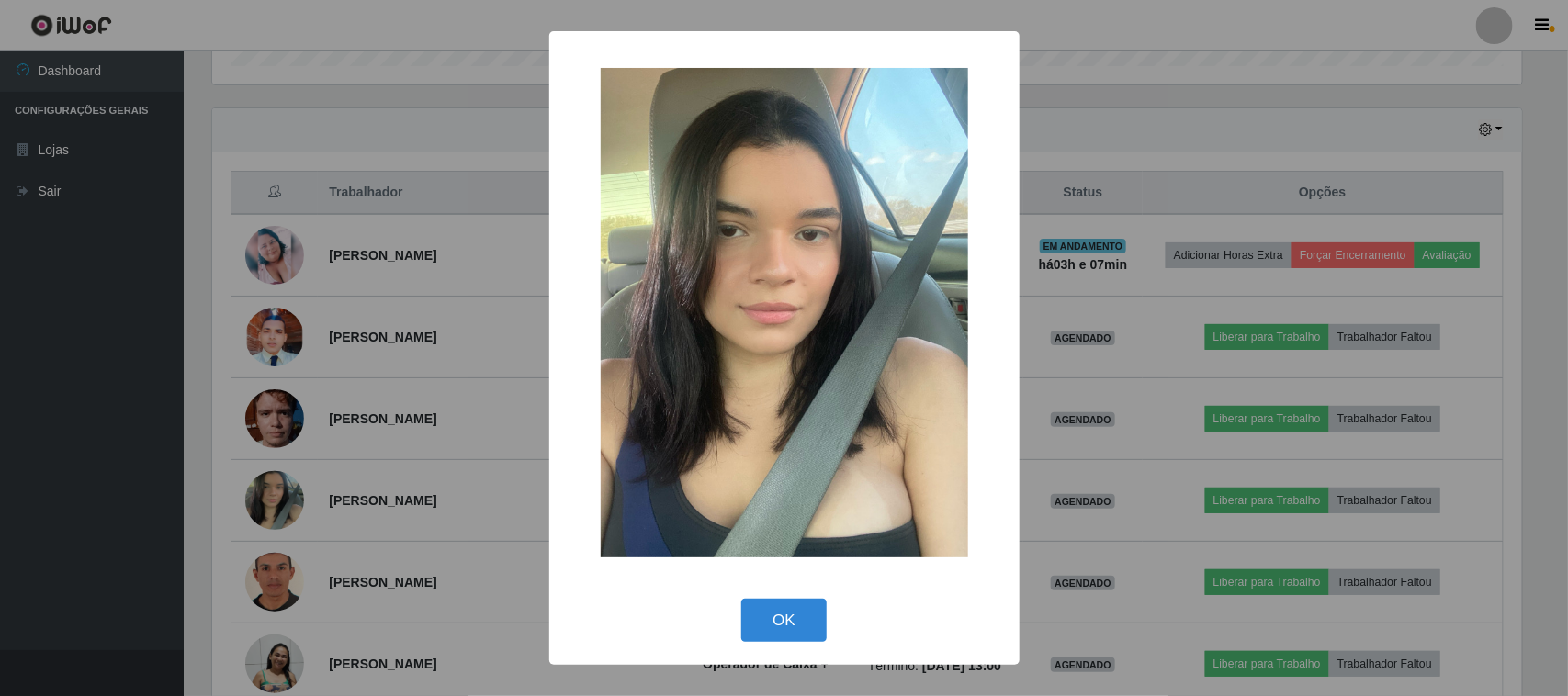
click at [338, 415] on div "× OK Cancel" at bounding box center [784, 348] width 1568 height 696
